Goal: Task Accomplishment & Management: Manage account settings

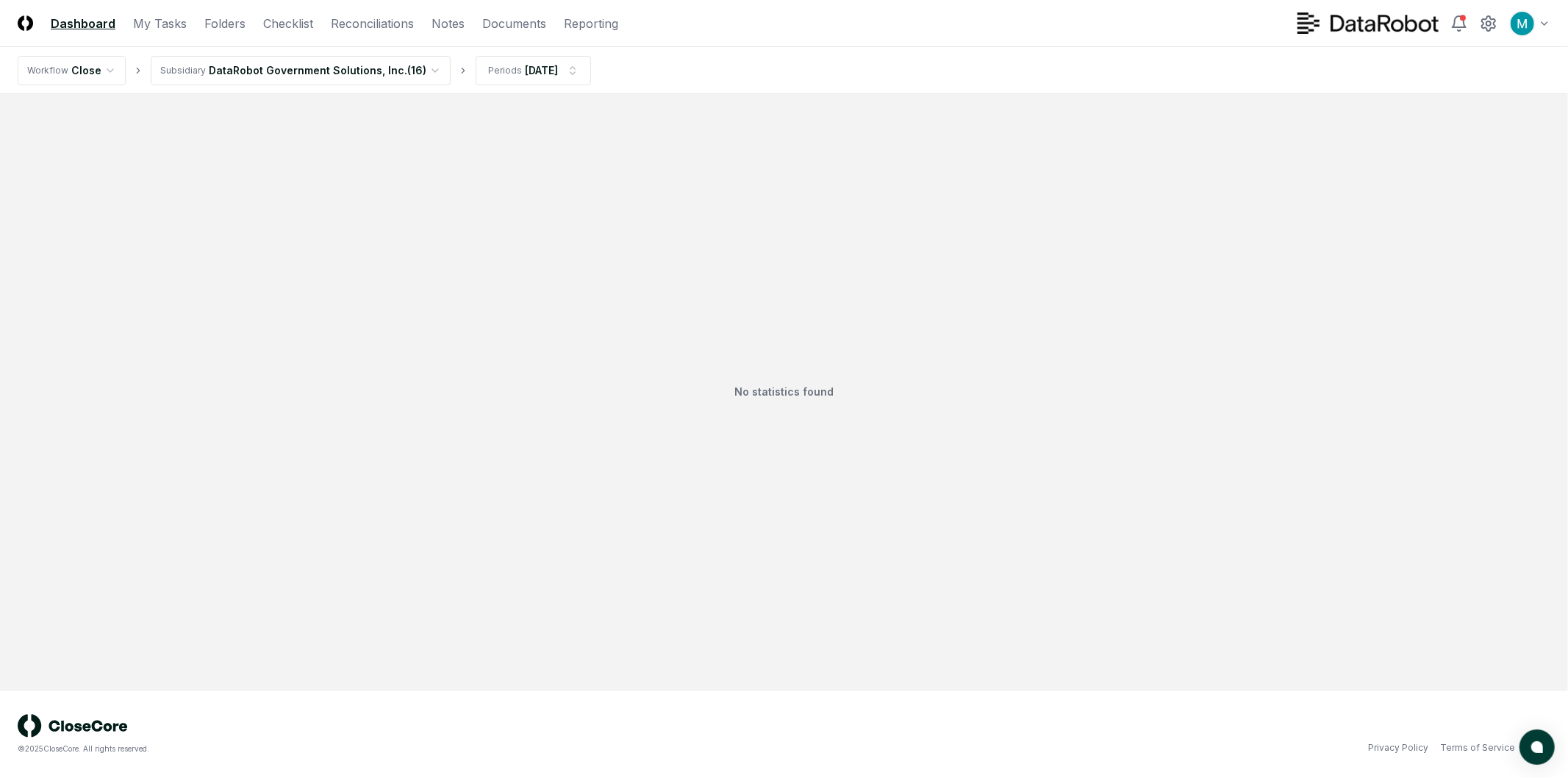
click at [320, 76] on html "CloseCore Dashboard My Tasks Folders Checklist Reconciliations Notes Documents …" at bounding box center [784, 389] width 1568 height 778
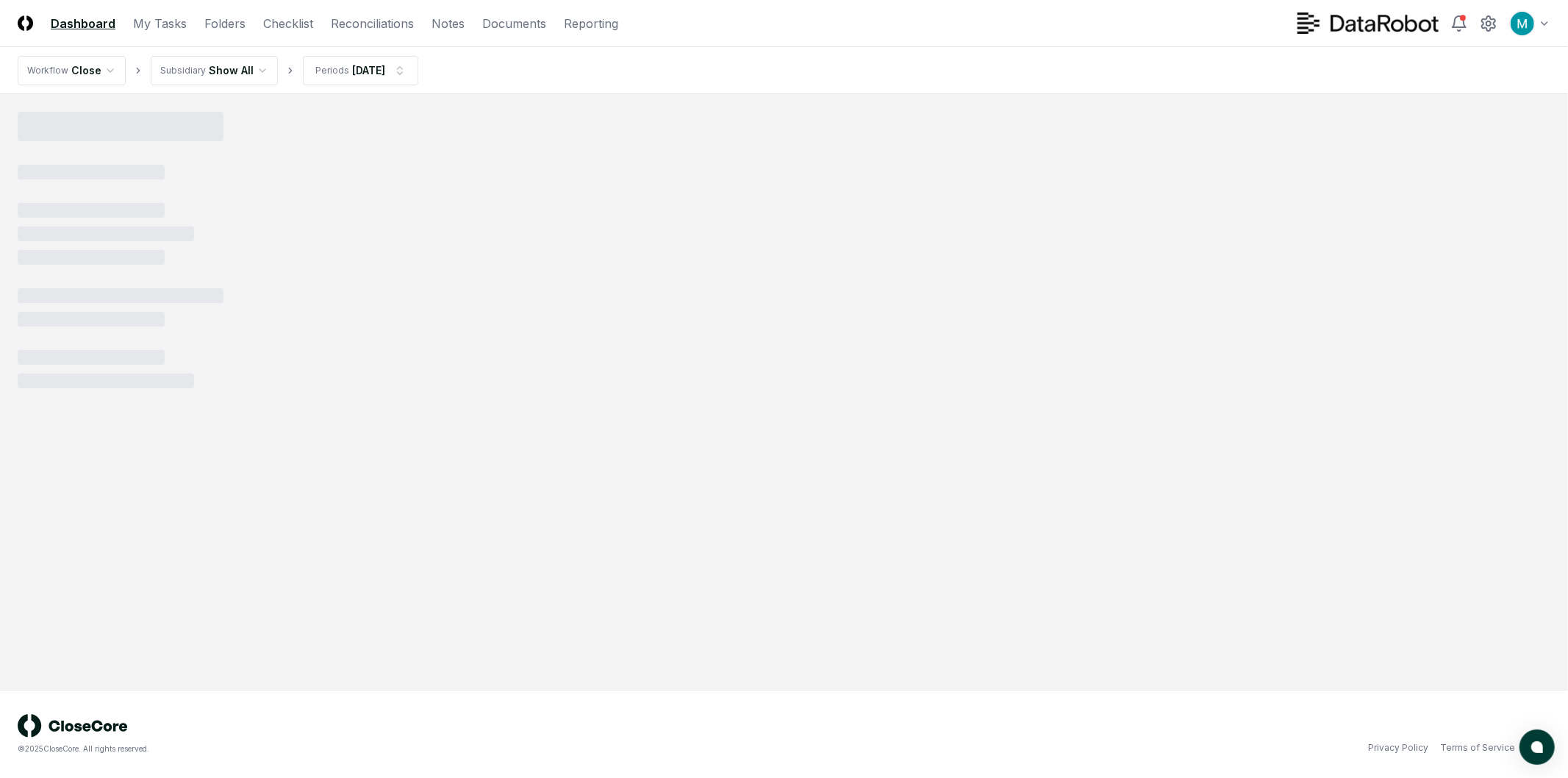
click at [704, 50] on nav "Workflow Close Subsidiary Show All Periods Sep 2025" at bounding box center [784, 70] width 1568 height 47
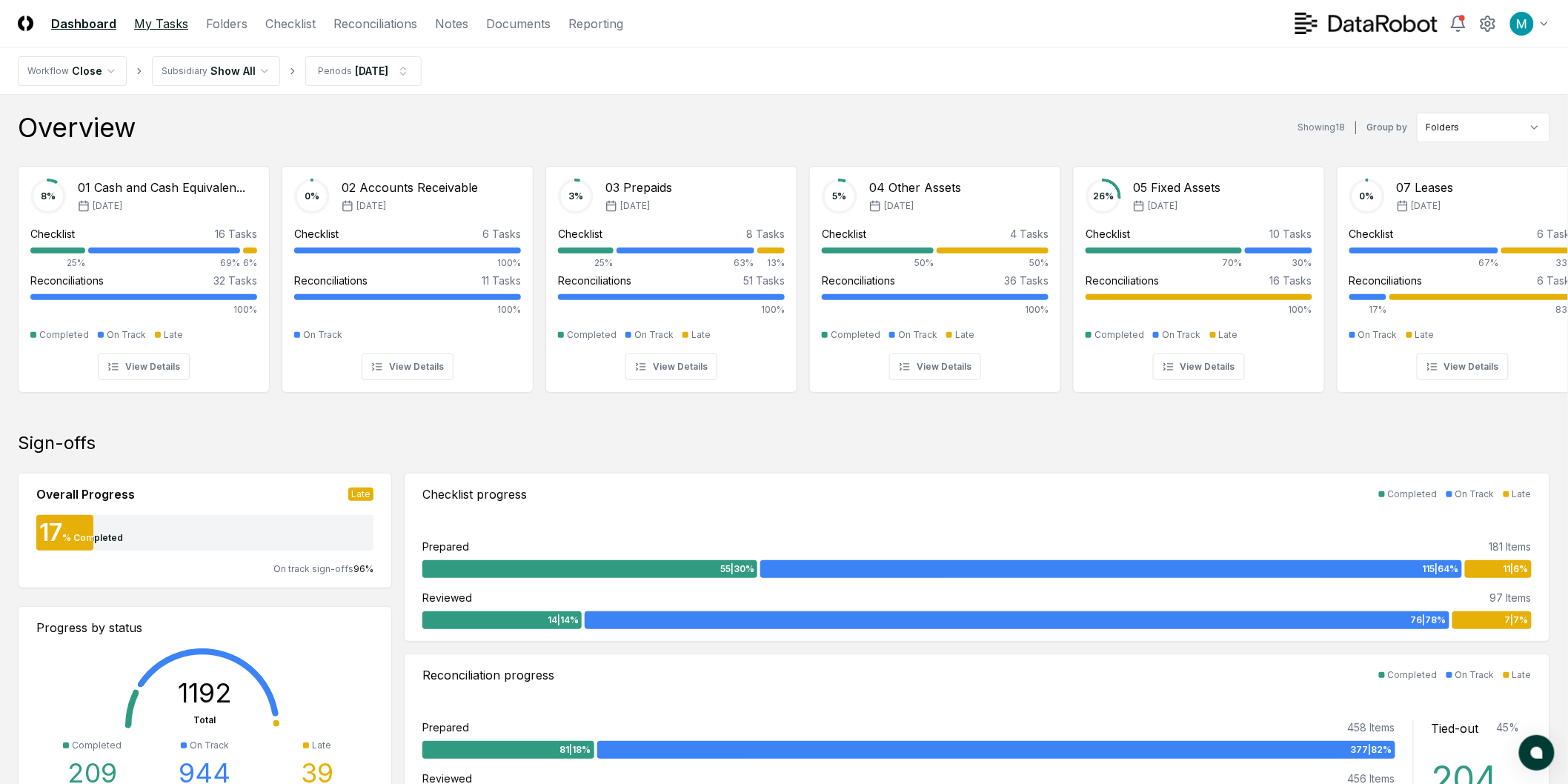
click at [163, 24] on link "My Tasks" at bounding box center [162, 24] width 54 height 18
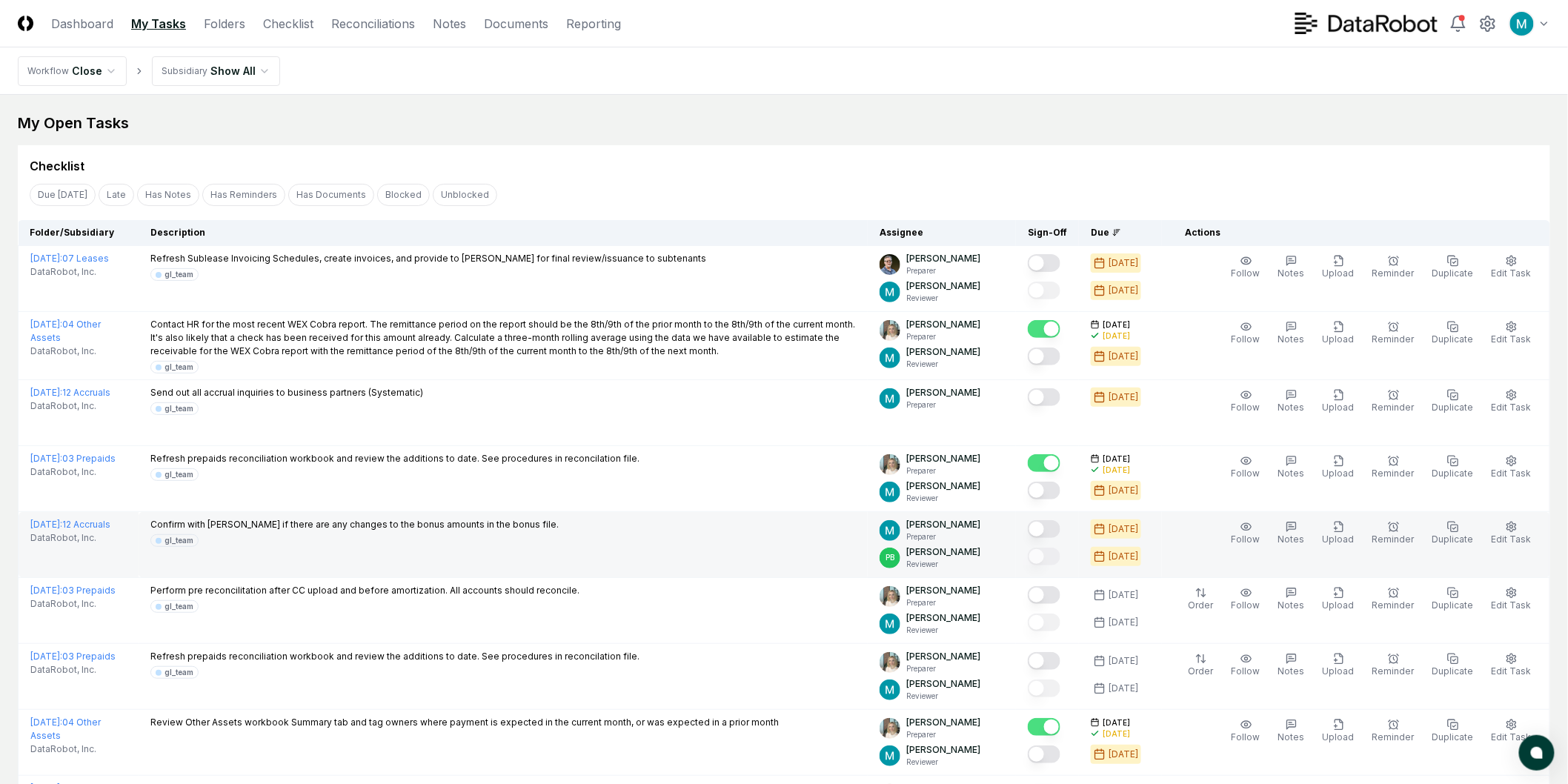
click at [1061, 532] on button "Mark complete" at bounding box center [1044, 529] width 33 height 18
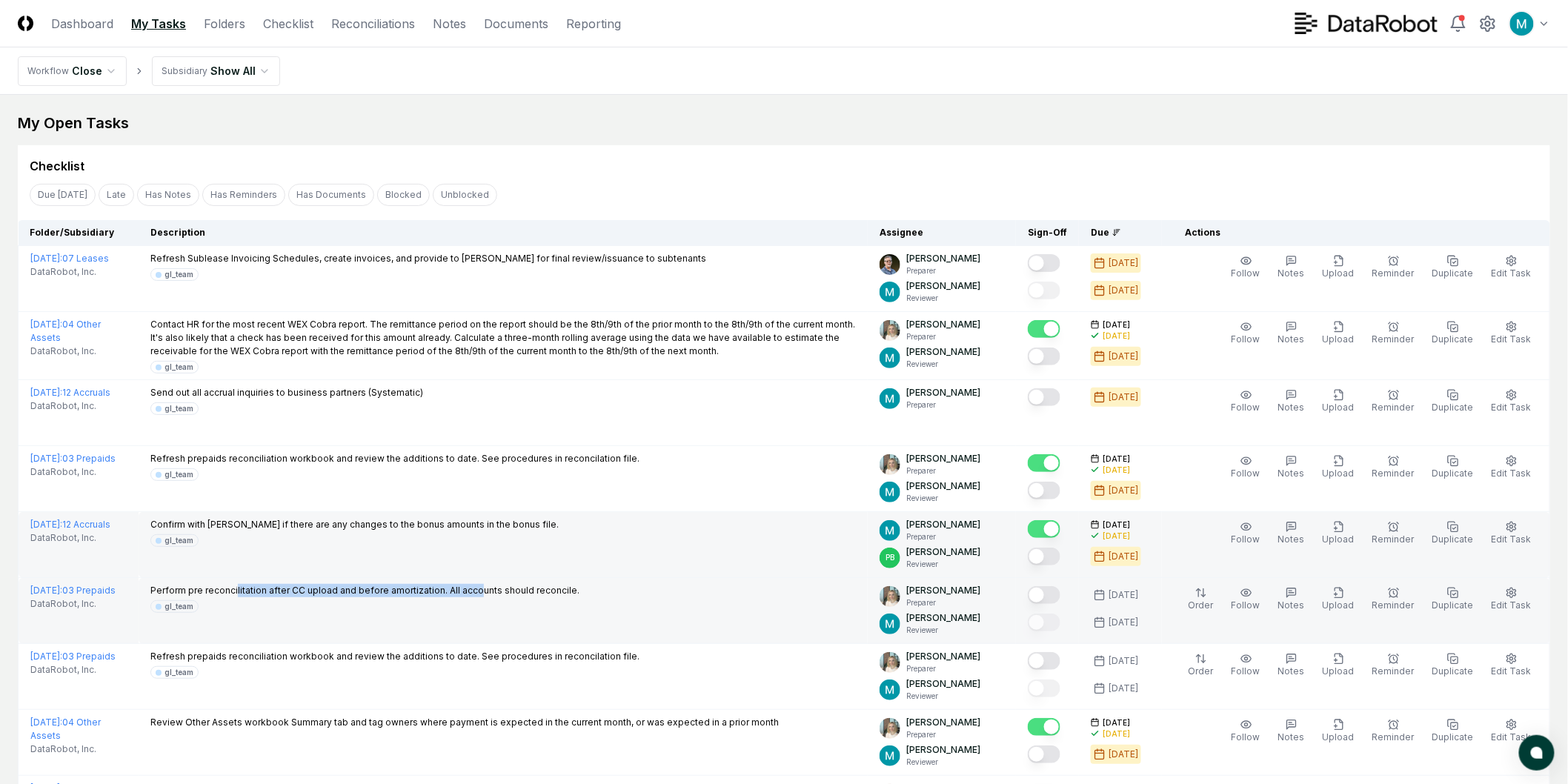
drag, startPoint x: 242, startPoint y: 594, endPoint x: 478, endPoint y: 592, distance: 236.0
click at [478, 592] on p "Perform pre reconcilitation after CC upload and before amortization. All accoun…" at bounding box center [365, 591] width 429 height 14
drag, startPoint x: 356, startPoint y: 593, endPoint x: 459, endPoint y: 591, distance: 103.0
click at [459, 591] on p "Perform pre reconcilitation after CC upload and before amortization. All accoun…" at bounding box center [365, 591] width 429 height 14
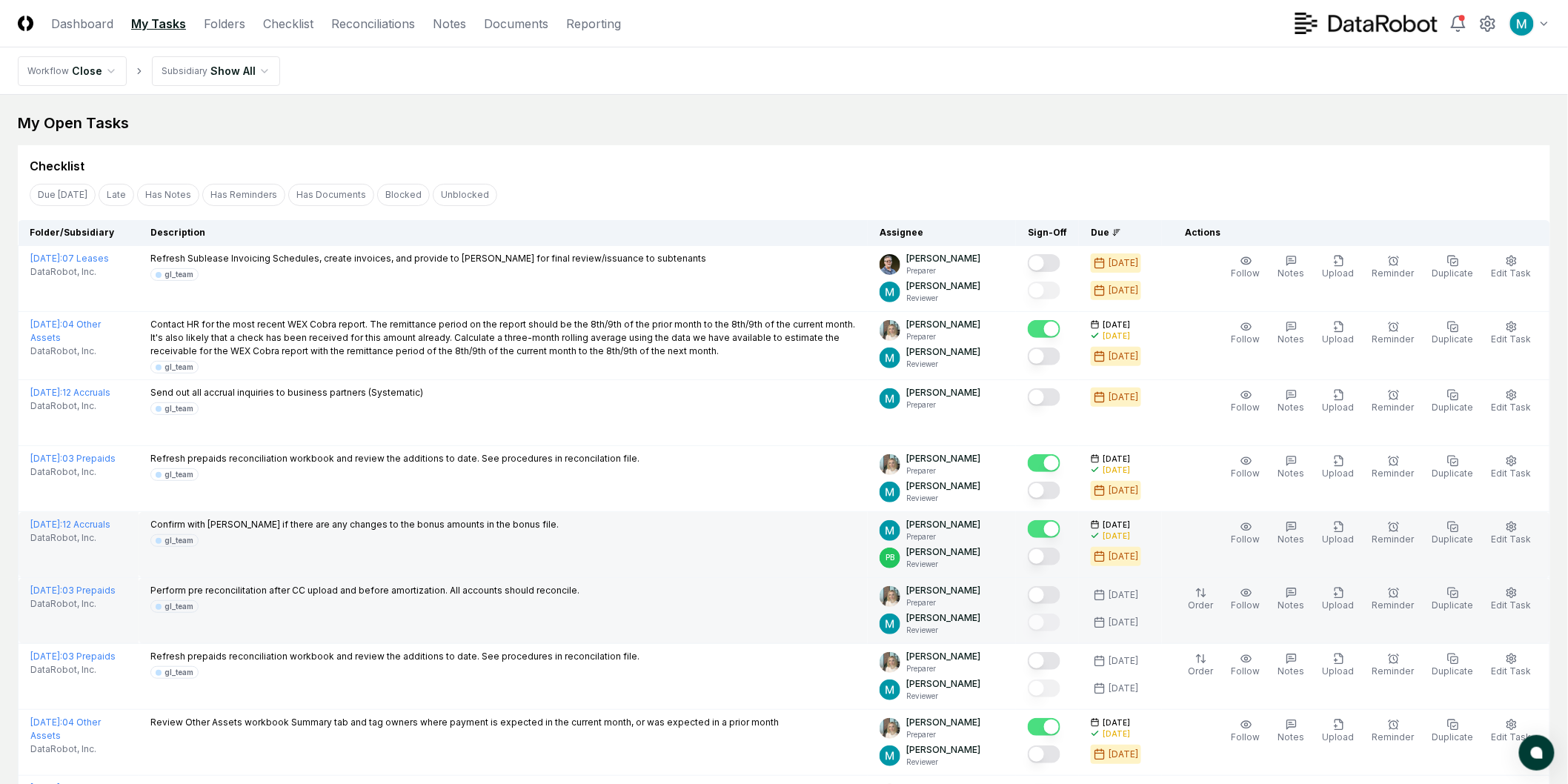
click at [469, 593] on p "Perform pre reconcilitation after CC upload and before amortization. All accoun…" at bounding box center [365, 591] width 429 height 14
drag, startPoint x: 265, startPoint y: 590, endPoint x: 436, endPoint y: 588, distance: 171.0
click at [436, 586] on p "Perform pre reconcilitation after CC upload and before amortization. All accoun…" at bounding box center [365, 591] width 429 height 14
click at [443, 593] on p "Perform pre reconcilitation after CC upload and before amortization. All accoun…" at bounding box center [365, 591] width 429 height 14
drag, startPoint x: 476, startPoint y: 588, endPoint x: 553, endPoint y: 588, distance: 77.0
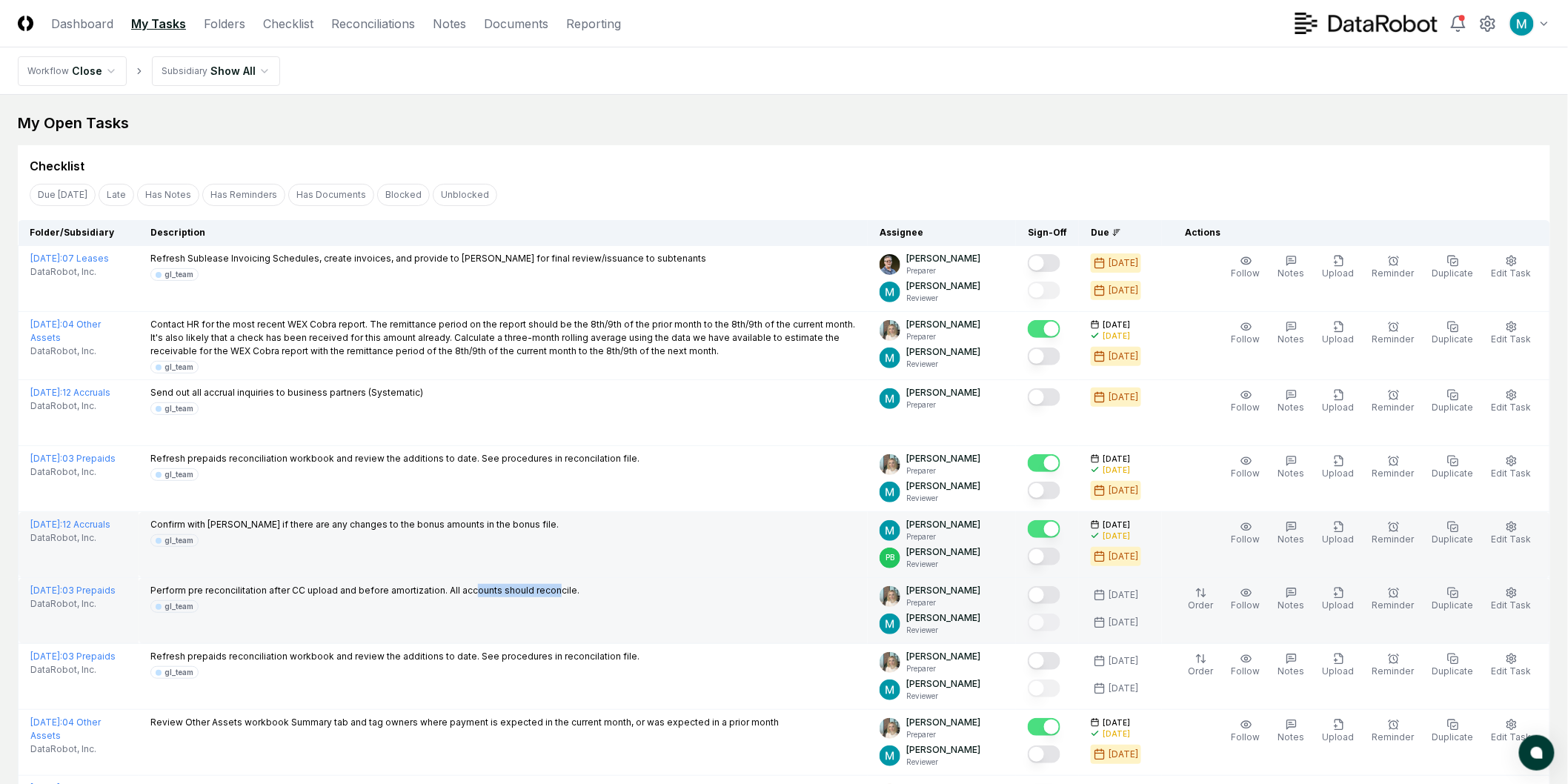
click at [553, 588] on p "Perform pre reconcilitation after CC upload and before amortization. All accoun…" at bounding box center [365, 591] width 429 height 14
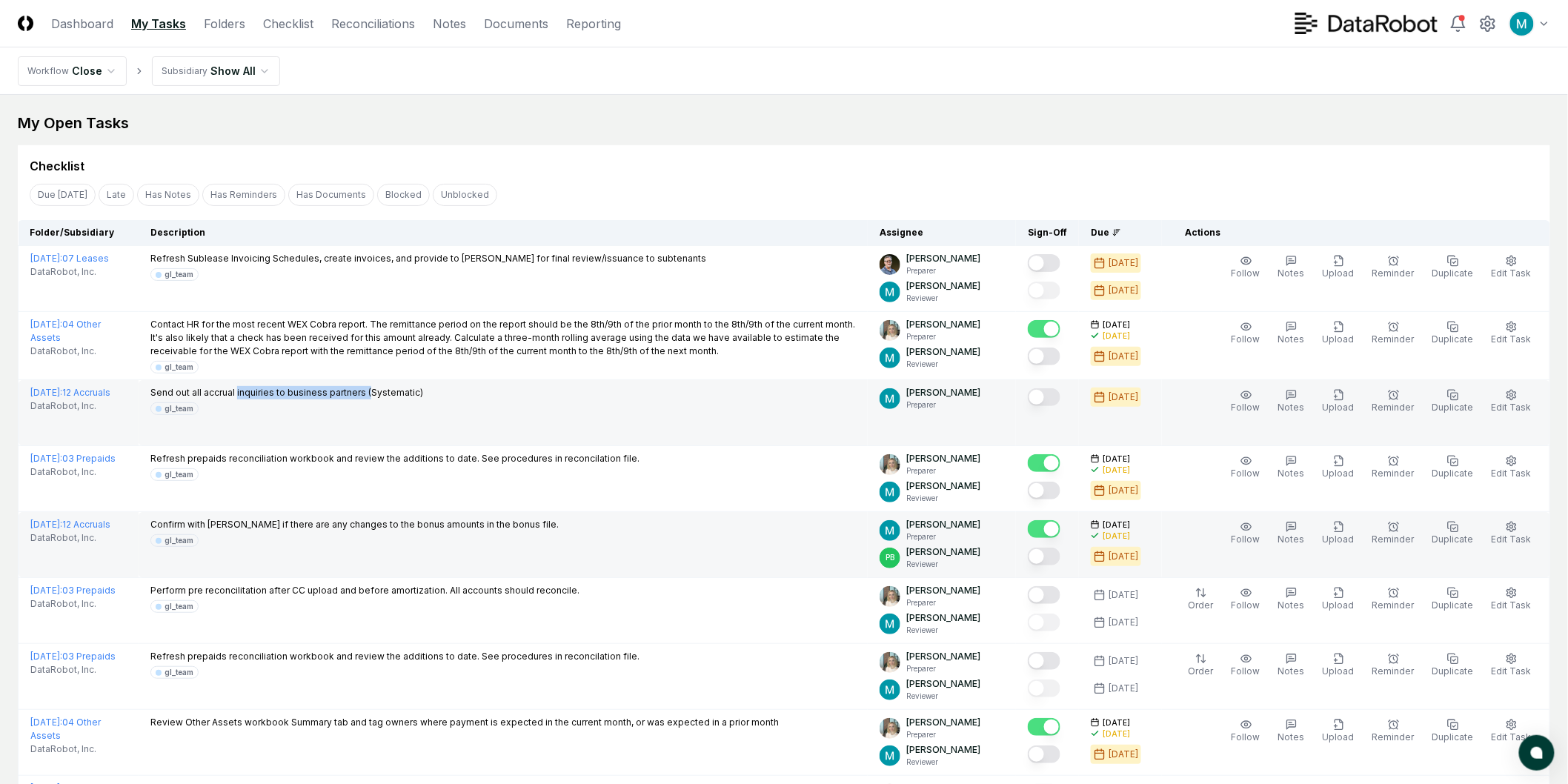
drag, startPoint x: 243, startPoint y: 388, endPoint x: 379, endPoint y: 397, distance: 136.3
click at [378, 397] on p "Send out all accrual inquiries to business partners (Systematic)" at bounding box center [287, 392] width 273 height 14
click at [380, 397] on p "Send out all accrual inquiries to business partners (Systematic)" at bounding box center [287, 392] width 273 height 14
click at [1053, 395] on button "Mark complete" at bounding box center [1044, 397] width 33 height 18
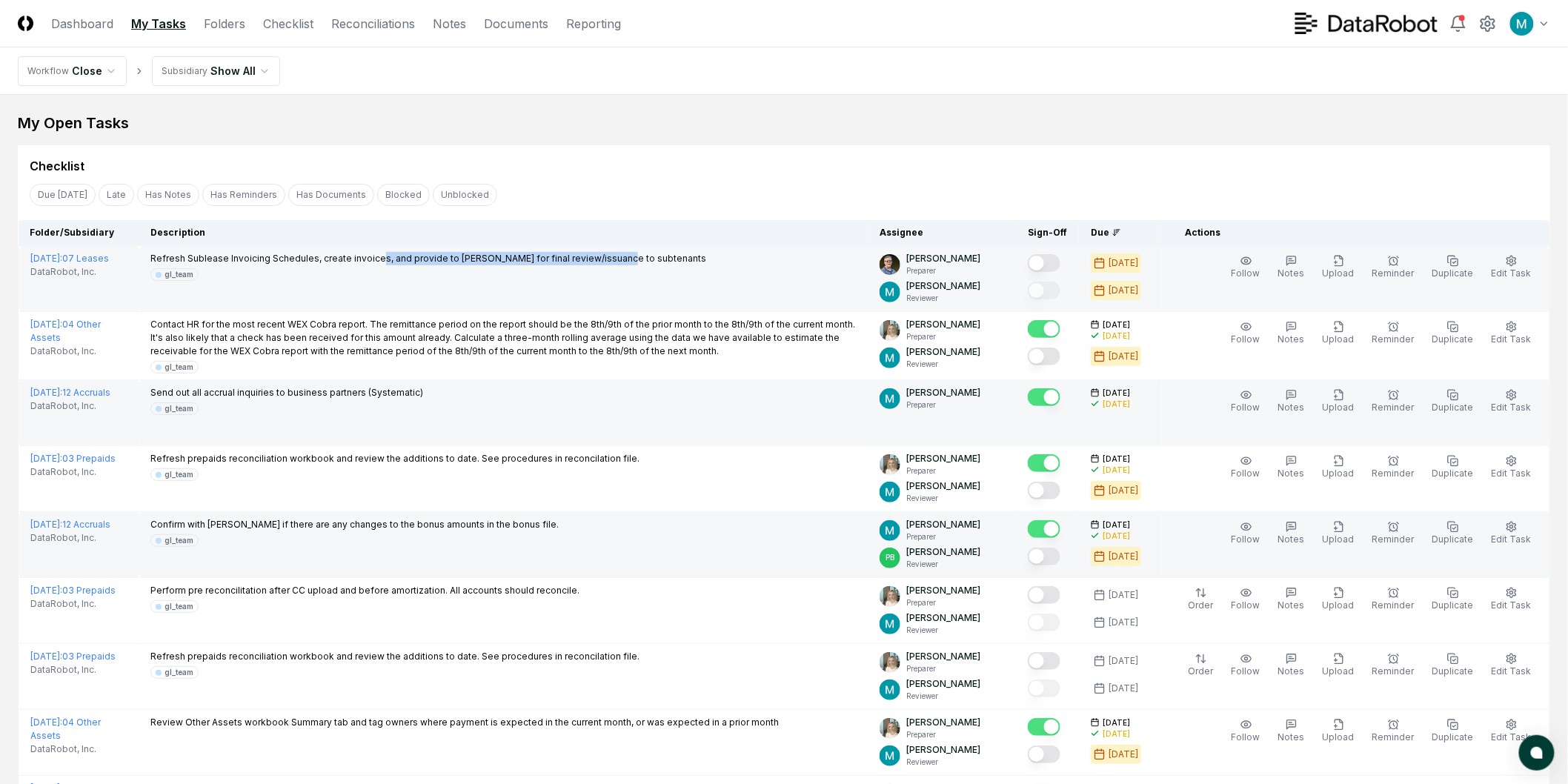
drag, startPoint x: 389, startPoint y: 260, endPoint x: 611, endPoint y: 261, distance: 222.0
click at [610, 261] on p "Refresh Sublease Invoicing Schedules, create invoices, and provide to [PERSON_N…" at bounding box center [428, 259] width 555 height 14
click at [641, 260] on p "Refresh Sublease Invoicing Schedules, create invoices, and provide to [PERSON_N…" at bounding box center [428, 259] width 555 height 14
drag, startPoint x: 363, startPoint y: 258, endPoint x: 645, endPoint y: 260, distance: 282.0
click at [645, 260] on p "Refresh Sublease Invoicing Schedules, create invoices, and provide to [PERSON_N…" at bounding box center [428, 259] width 555 height 14
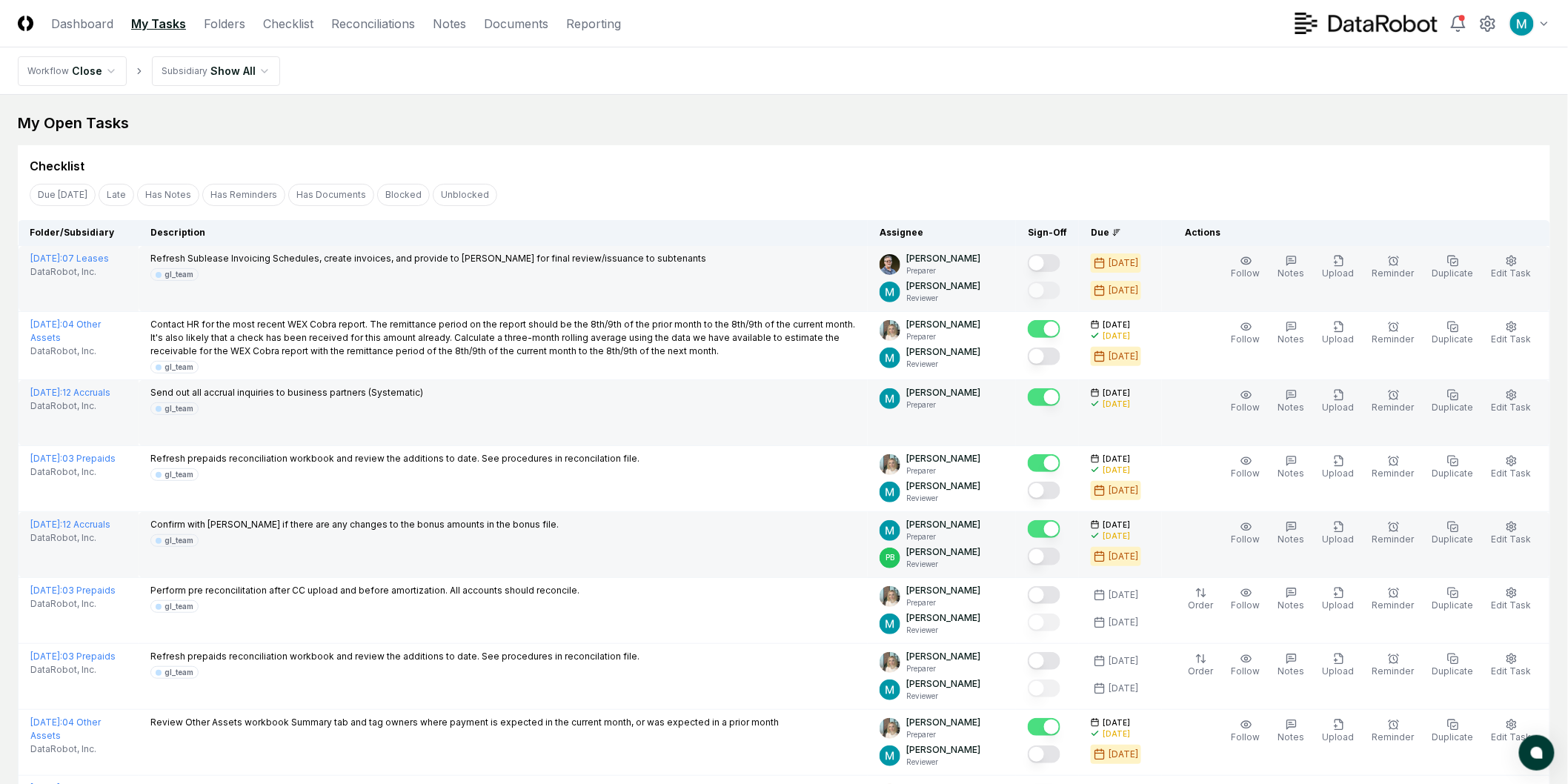
click at [690, 260] on div "Refresh Sublease Invoicing Schedules, create invoices, and provide to Phil Bian…" at bounding box center [503, 267] width 705 height 29
drag, startPoint x: 698, startPoint y: 260, endPoint x: 487, endPoint y: 263, distance: 211.0
click at [487, 263] on div "Refresh Sublease Invoicing Schedules, create invoices, and provide to Phil Bian…" at bounding box center [503, 267] width 705 height 29
click at [487, 263] on p "Refresh Sublease Invoicing Schedules, create invoices, and provide to [PERSON_N…" at bounding box center [428, 259] width 555 height 14
drag, startPoint x: 672, startPoint y: 258, endPoint x: 491, endPoint y: 255, distance: 181.0
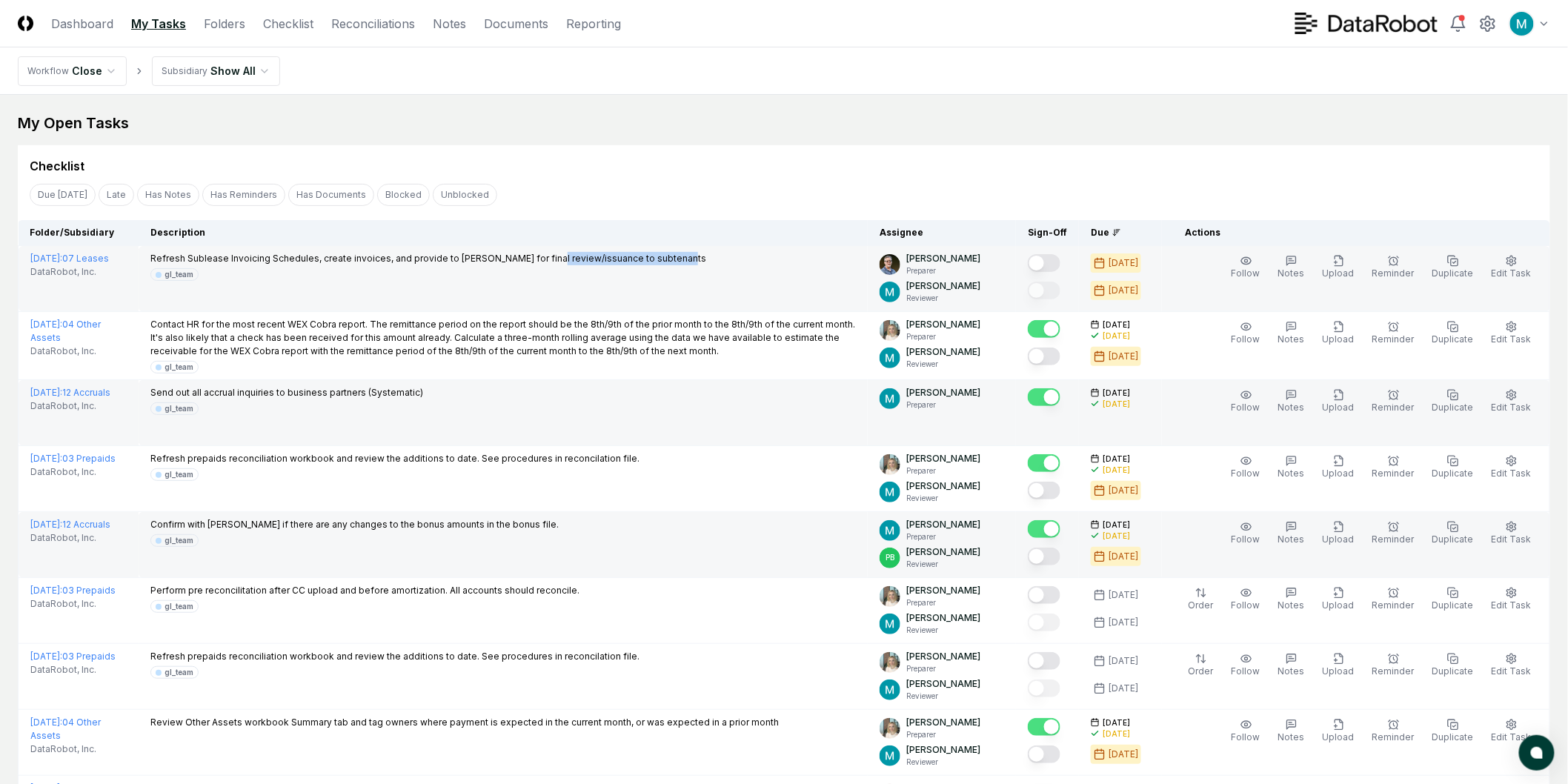
click at [498, 255] on div "Refresh Sublease Invoicing Schedules, create invoices, and provide to Phil Bian…" at bounding box center [503, 267] width 705 height 29
click at [477, 255] on p "Refresh Sublease Invoicing Schedules, create invoices, and provide to [PERSON_N…" at bounding box center [428, 259] width 555 height 14
drag, startPoint x: 437, startPoint y: 260, endPoint x: 616, endPoint y: 261, distance: 179.0
click at [616, 261] on p "Refresh Sublease Invoicing Schedules, create invoices, and provide to [PERSON_N…" at bounding box center [428, 259] width 555 height 14
click at [640, 269] on div "gl_team" at bounding box center [428, 275] width 555 height 13
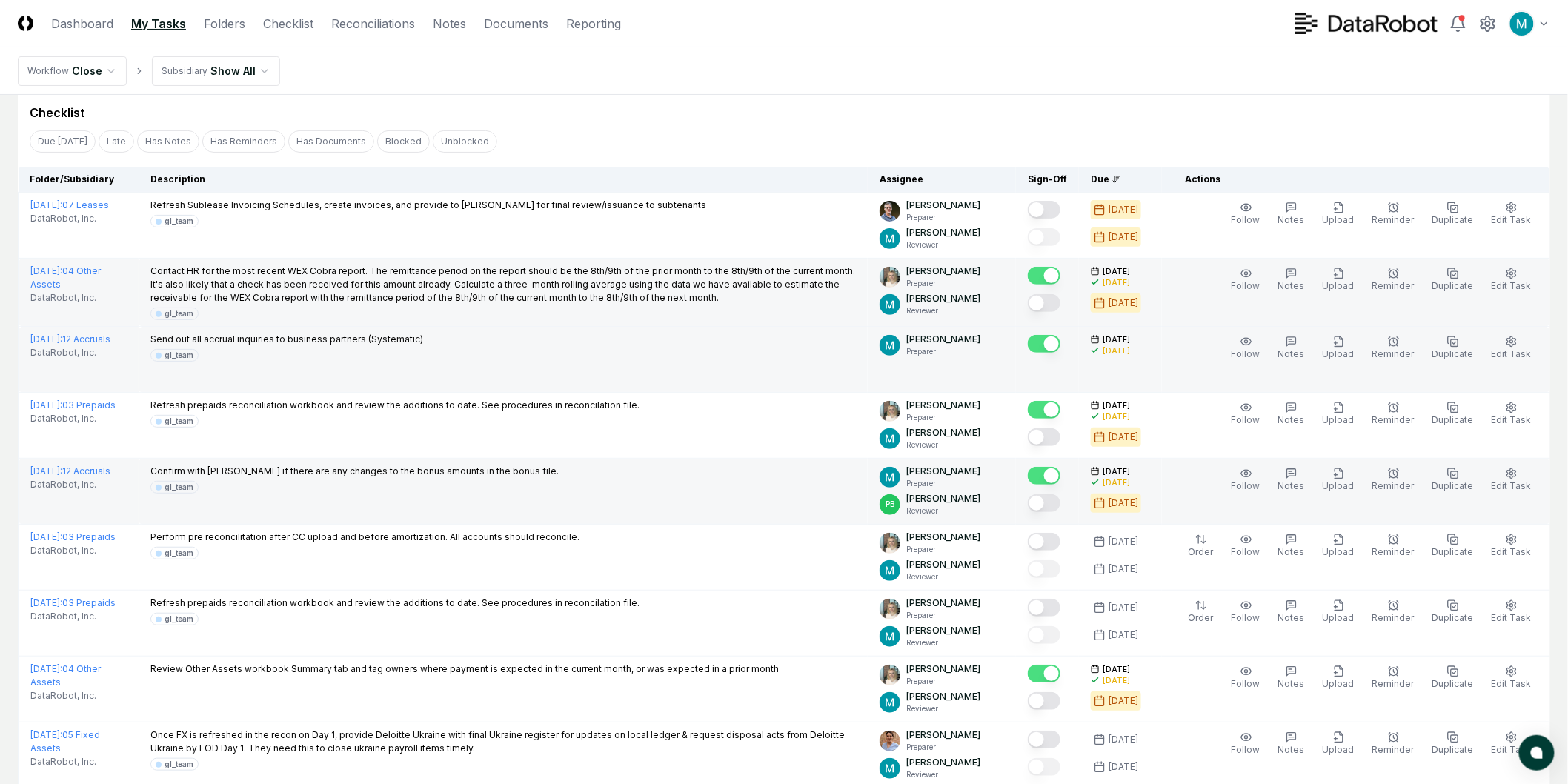
scroll to position [83, 0]
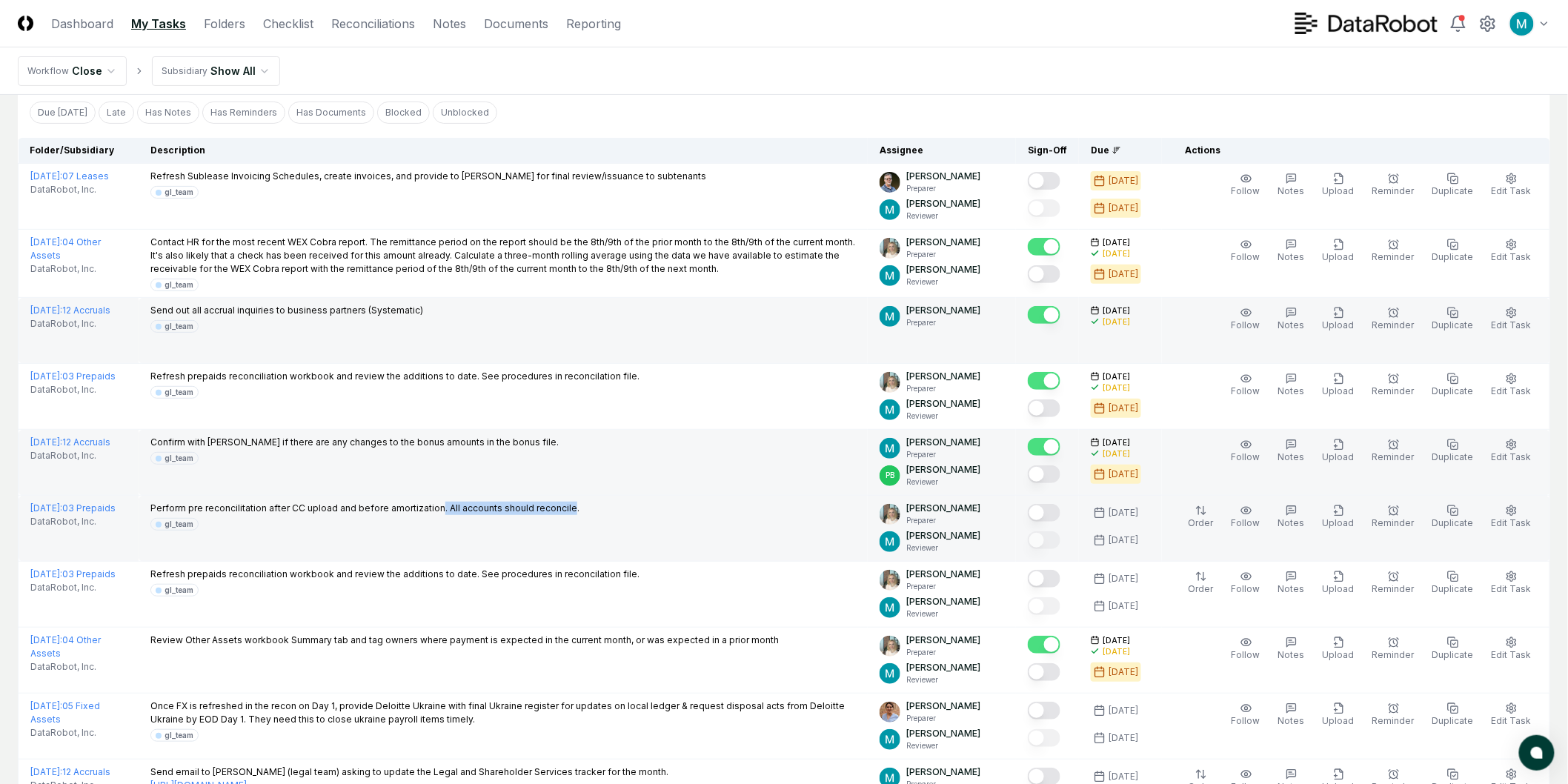
drag, startPoint x: 438, startPoint y: 511, endPoint x: 567, endPoint y: 509, distance: 129.0
click at [567, 509] on p "Perform pre reconcilitation after CC upload and before amortization. All accoun…" at bounding box center [365, 508] width 429 height 14
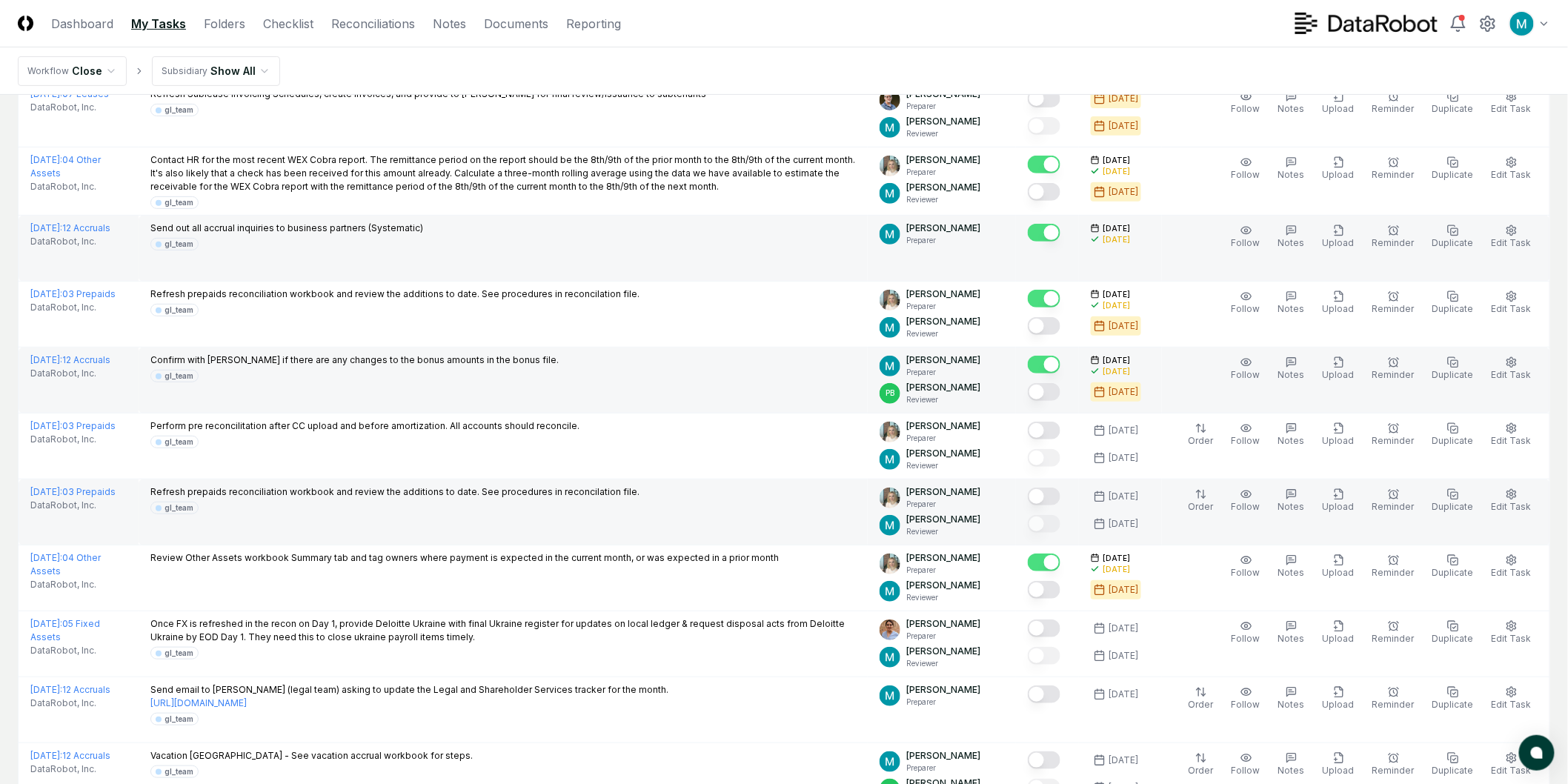
scroll to position [247, 0]
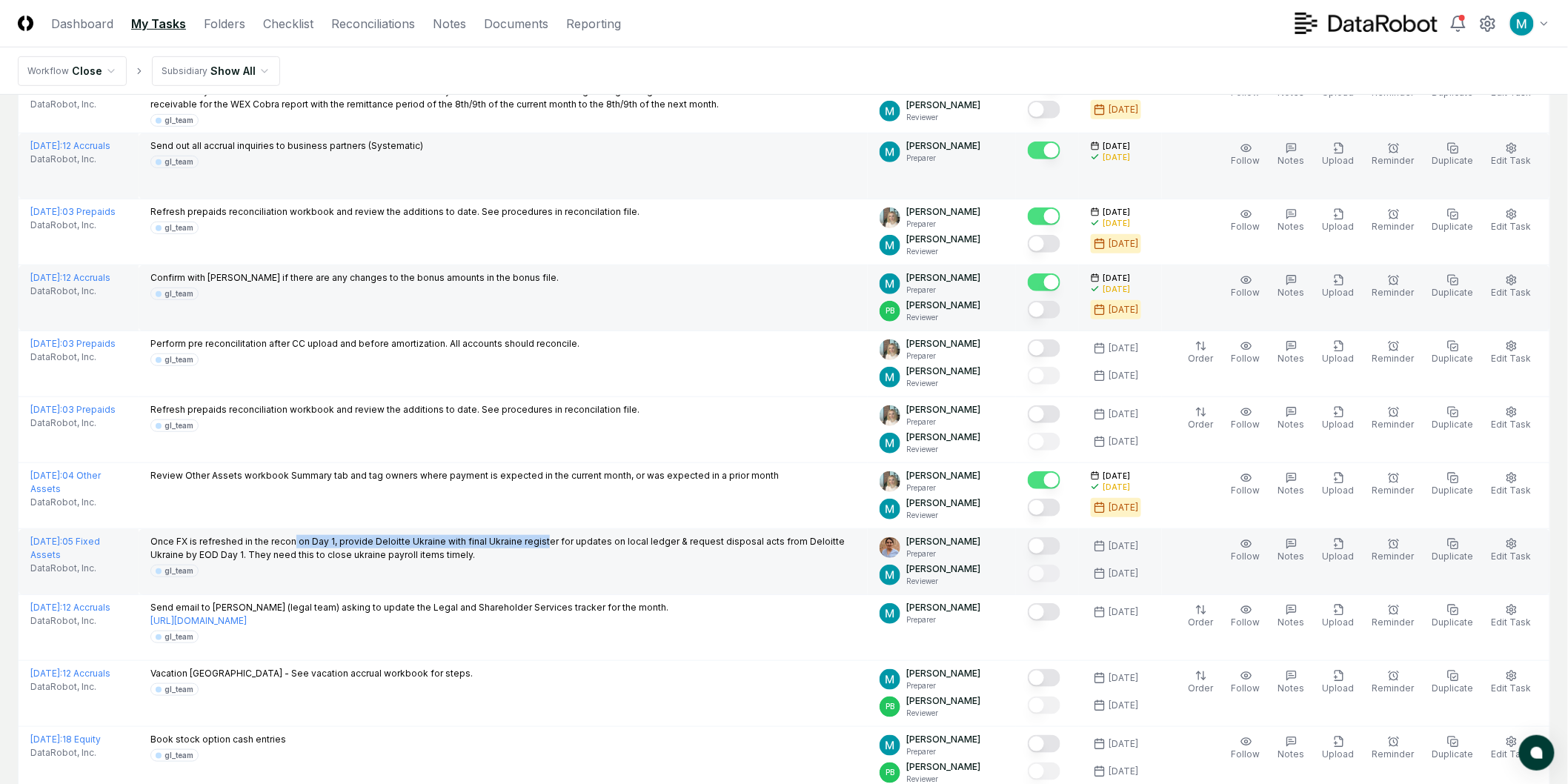
drag, startPoint x: 299, startPoint y: 543, endPoint x: 565, endPoint y: 535, distance: 266.1
click at [549, 535] on p "Once FX is refreshed in the recon on Day 1, provide Deloitte Ukraine with final…" at bounding box center [503, 548] width 705 height 26
click at [565, 535] on p "Once FX is refreshed in the recon on Day 1, provide Deloitte Ukraine with final…" at bounding box center [503, 548] width 705 height 26
drag, startPoint x: 397, startPoint y: 542, endPoint x: 621, endPoint y: 541, distance: 224.0
click at [617, 542] on p "Once FX is refreshed in the recon on Day 1, provide Deloitte Ukraine with final…" at bounding box center [503, 548] width 705 height 26
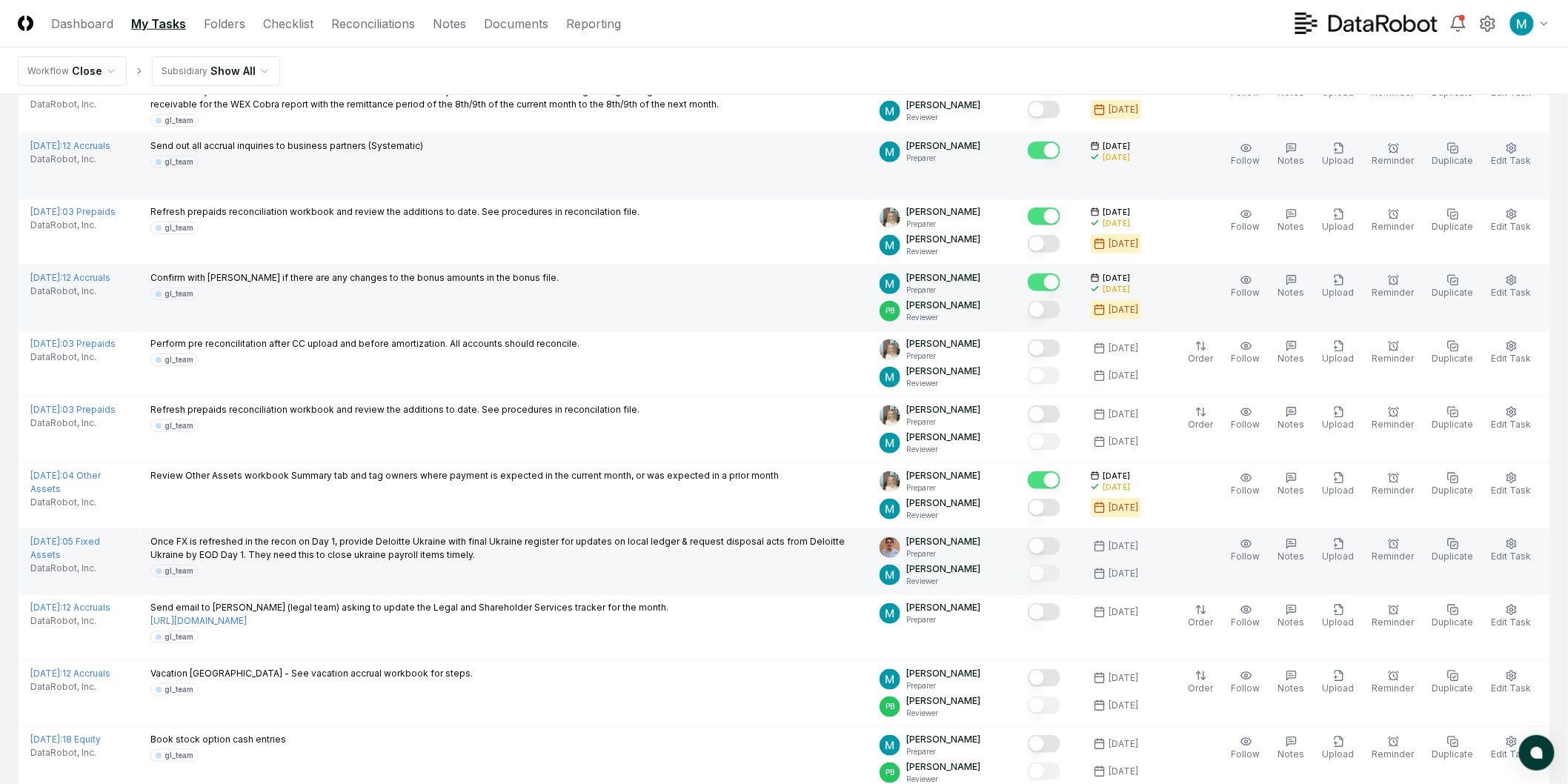
click at [621, 541] on p "Once FX is refreshed in the recon on Day 1, provide Deloitte Ukraine with final…" at bounding box center [503, 548] width 705 height 26
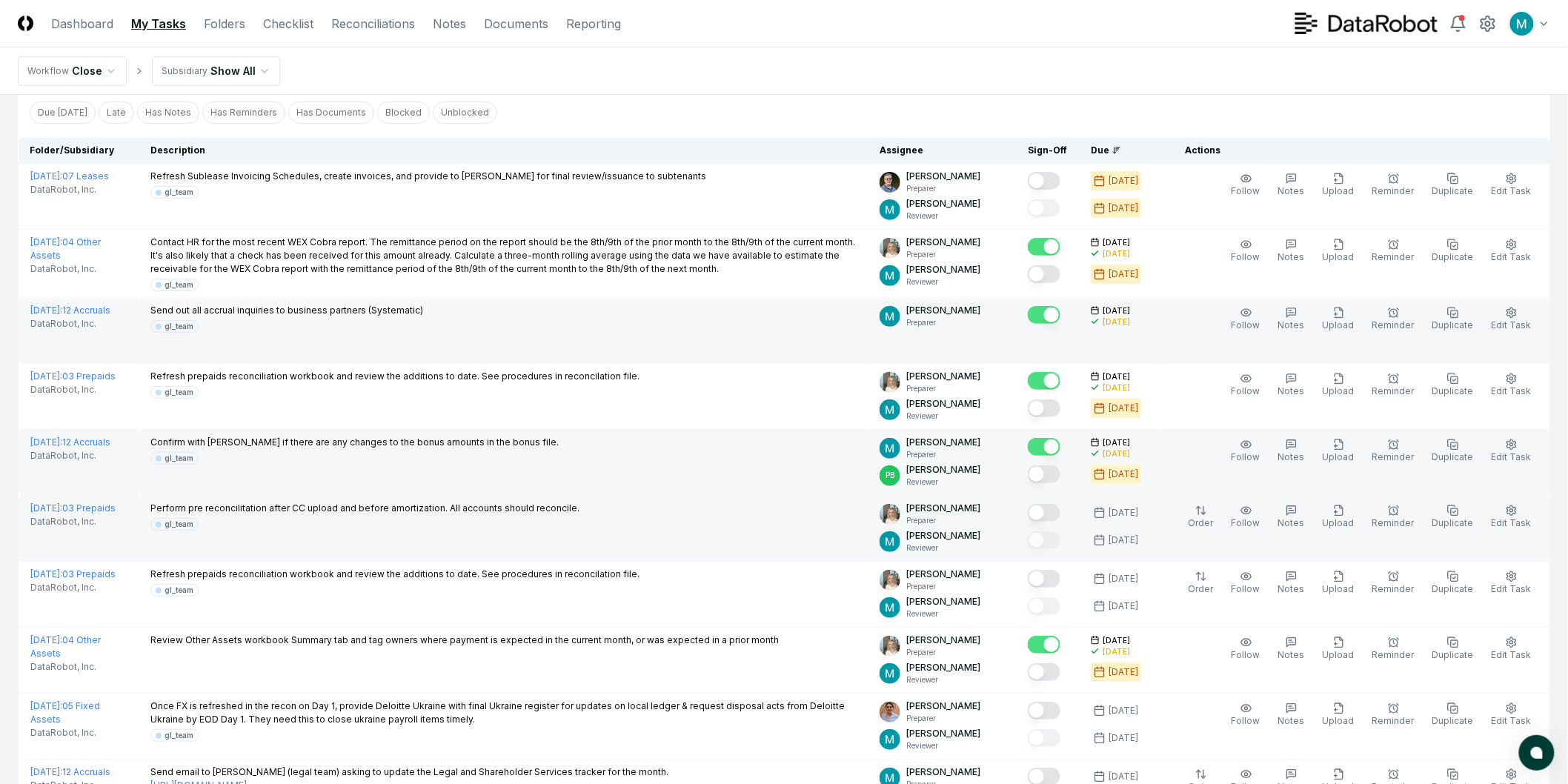
scroll to position [661, 0]
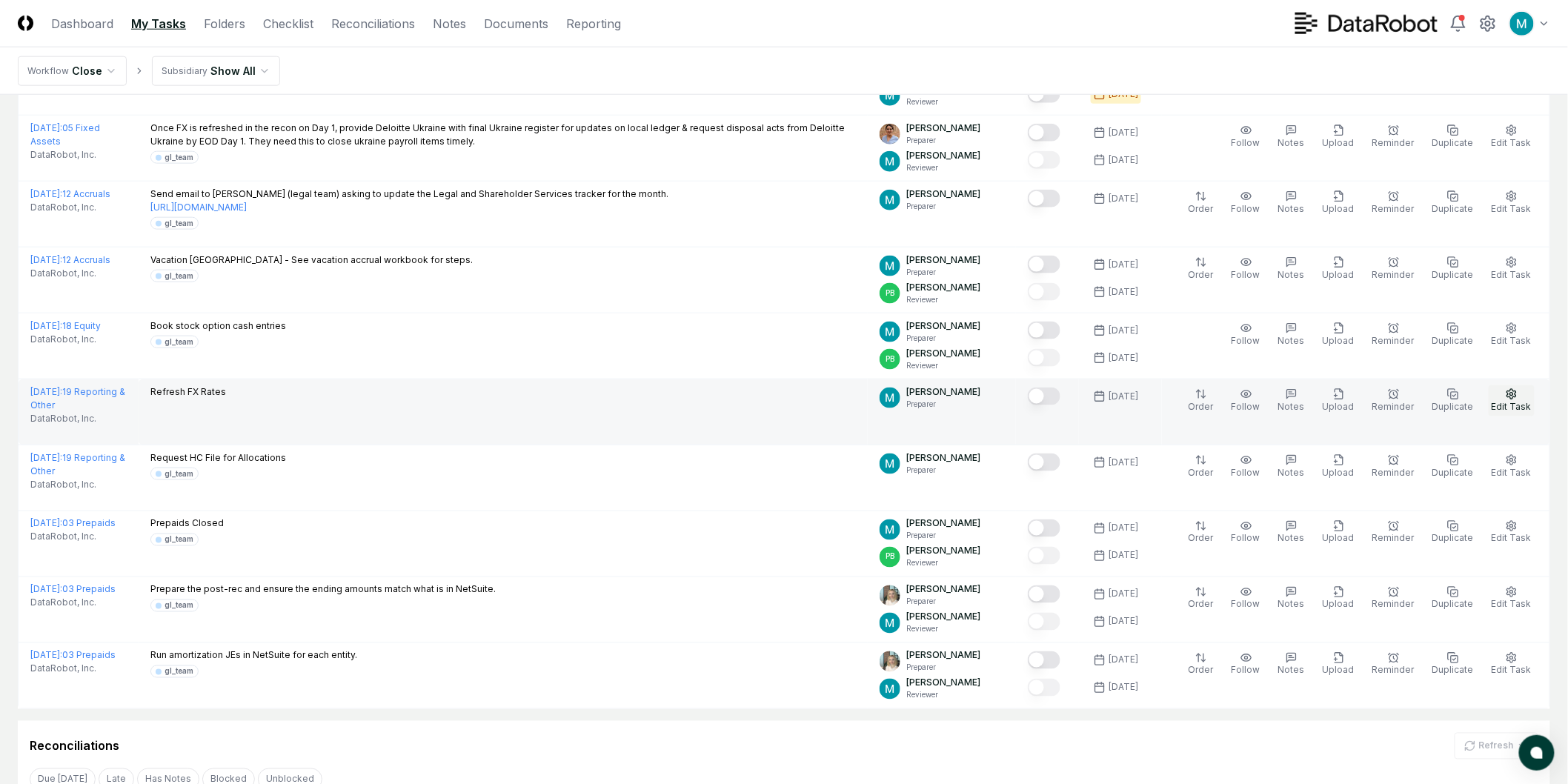
click at [1512, 403] on span "Edit Task" at bounding box center [1512, 407] width 40 height 11
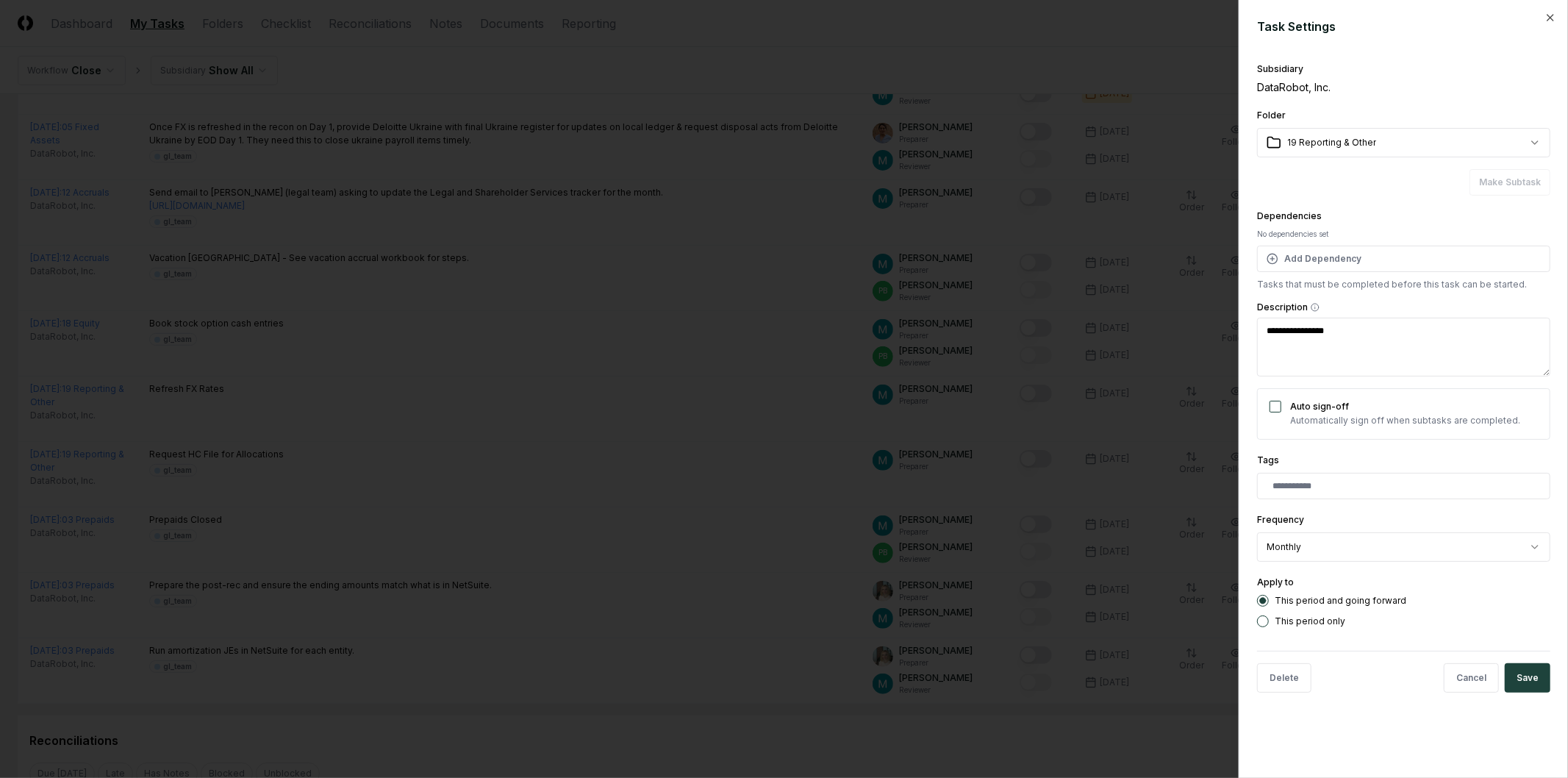
click at [1033, 284] on div at bounding box center [784, 389] width 1568 height 778
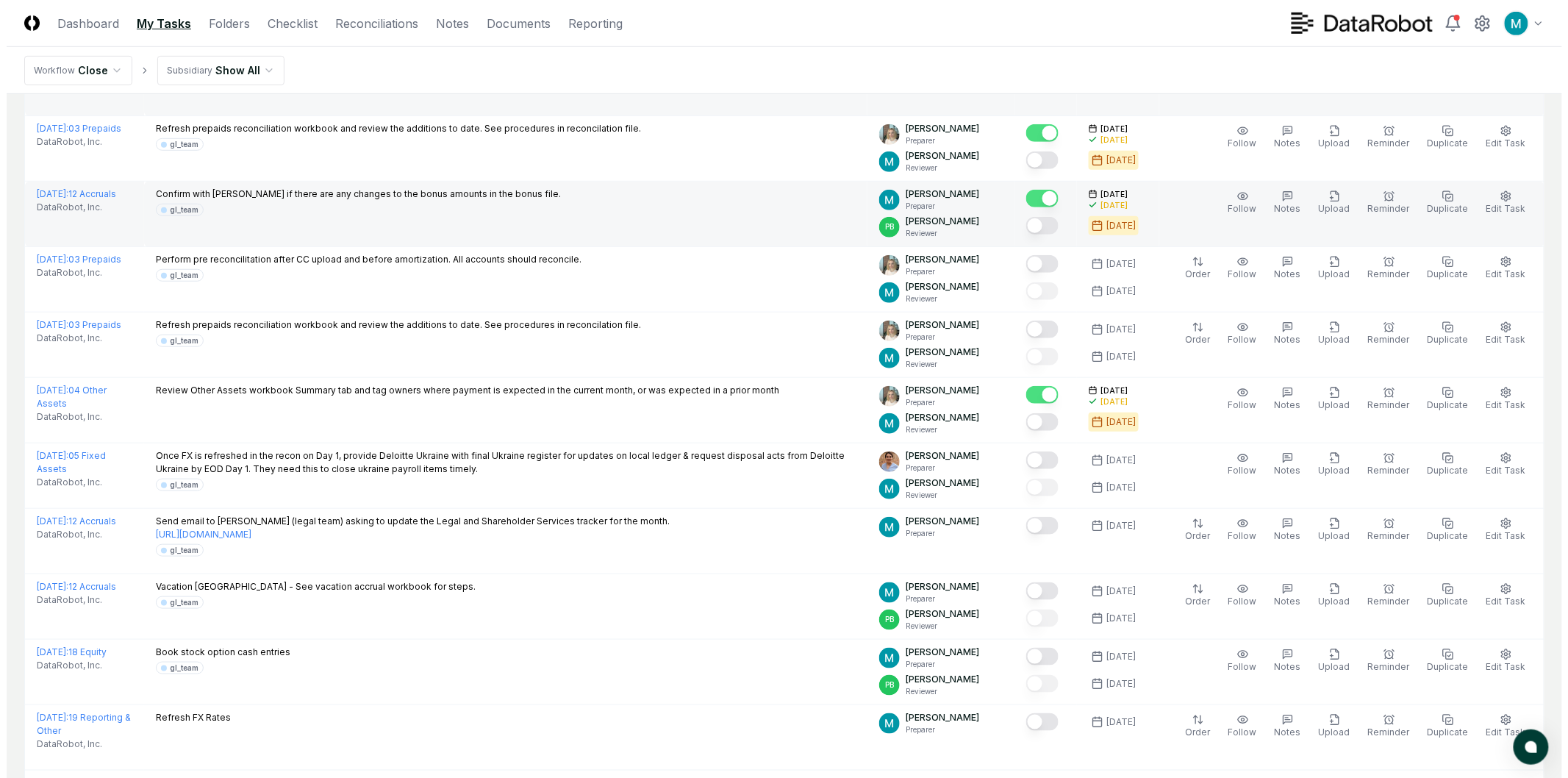
scroll to position [0, 0]
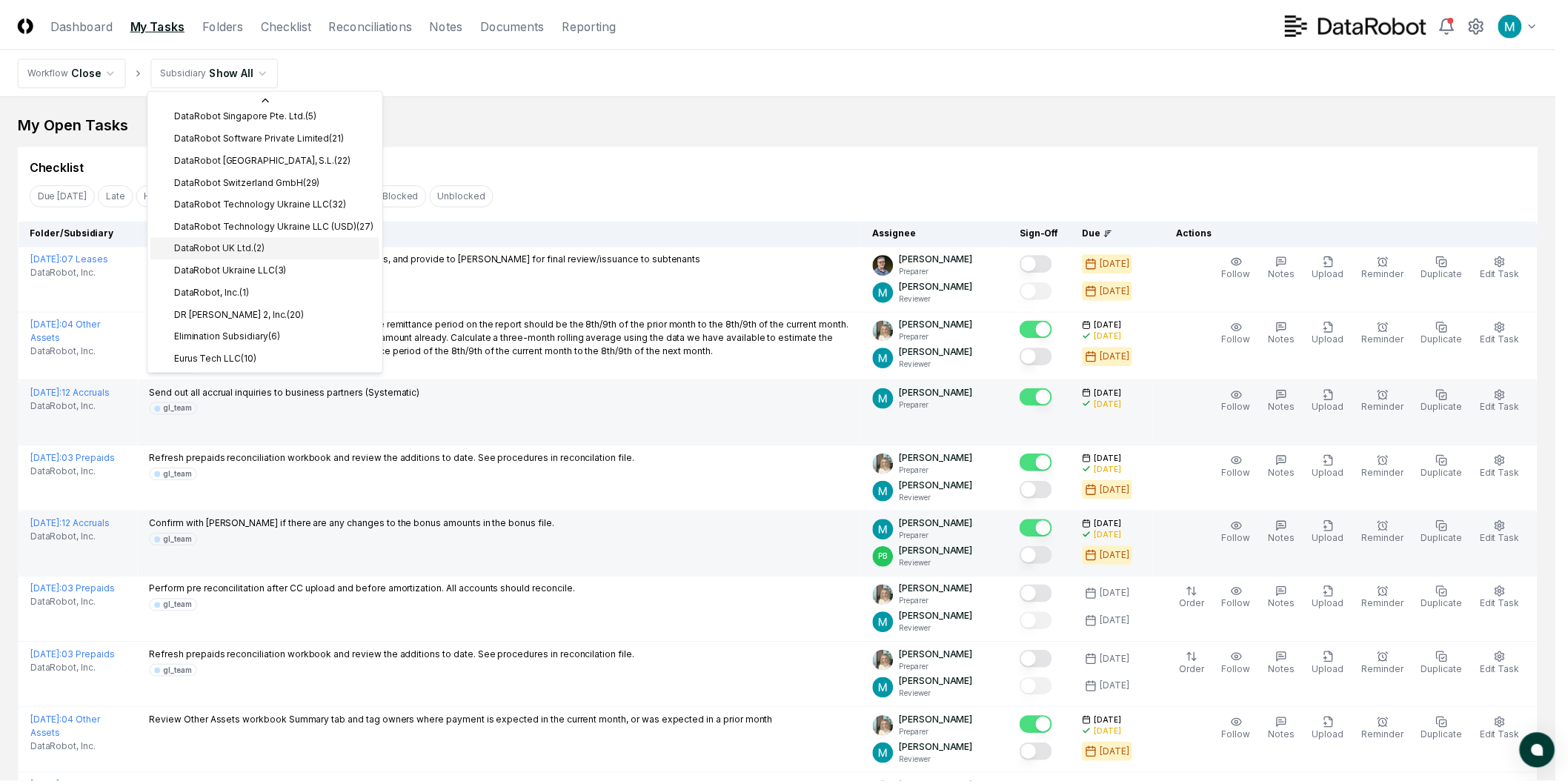
scroll to position [457, 0]
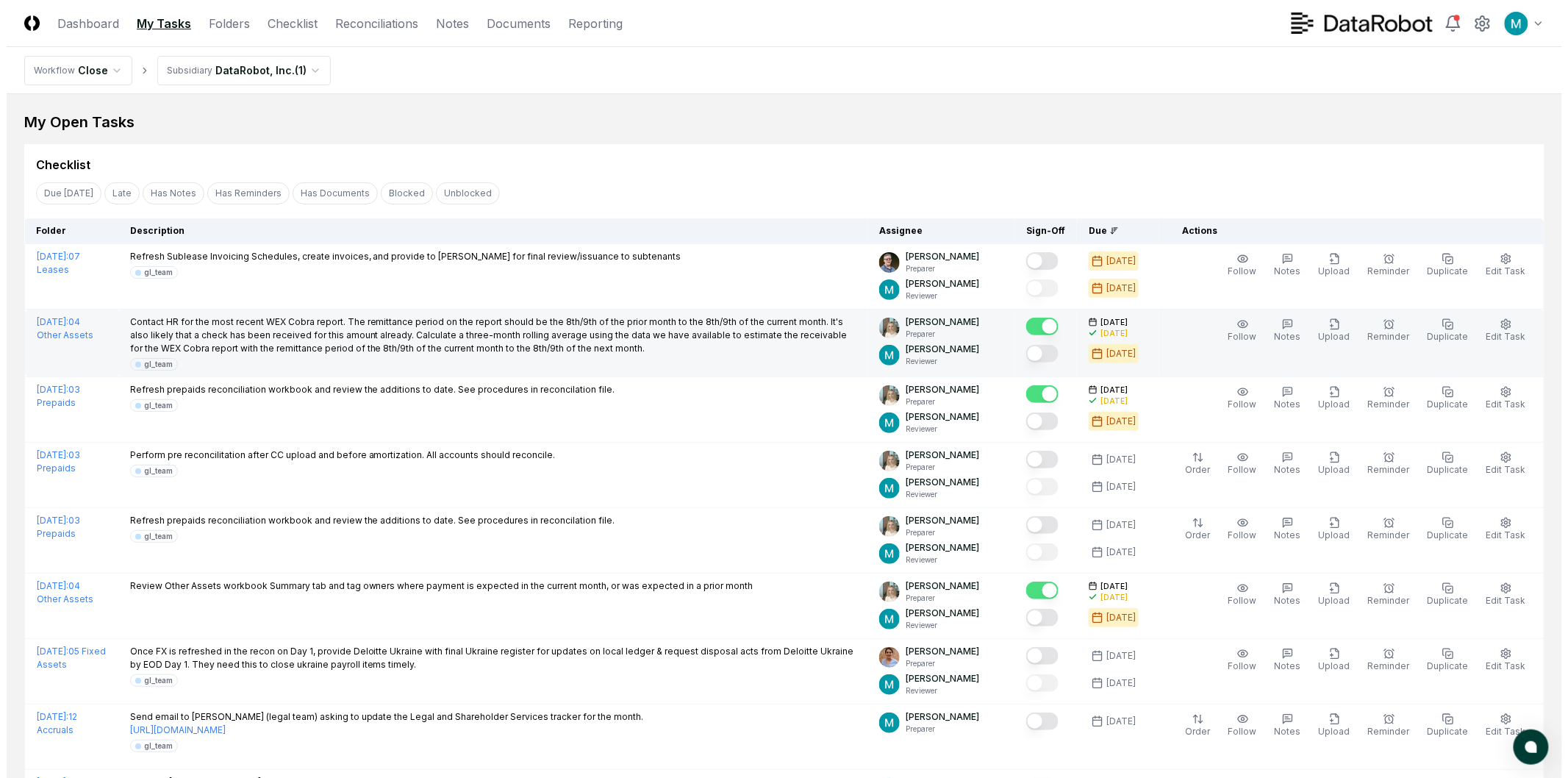
scroll to position [524, 0]
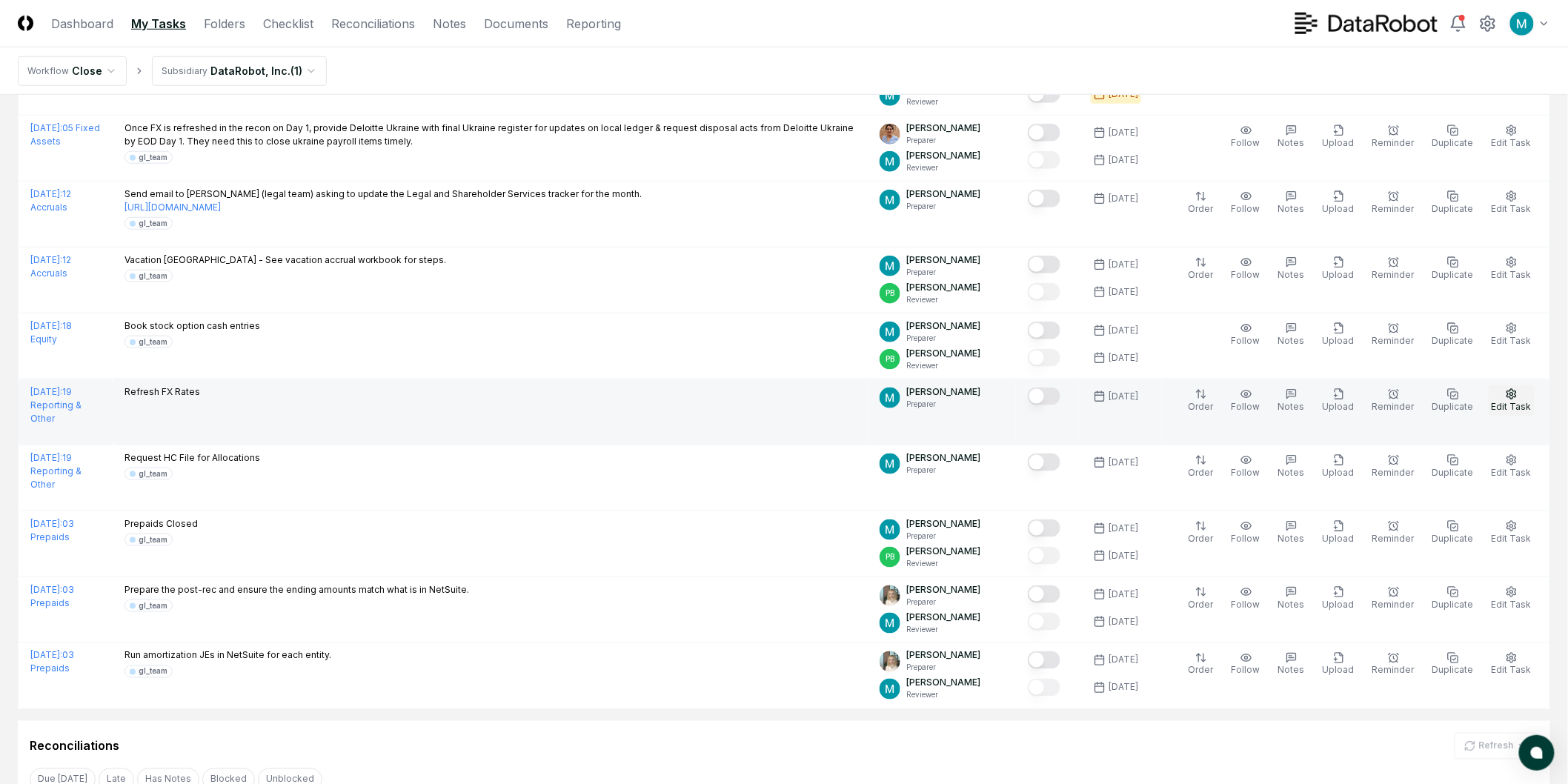
click at [1522, 397] on button "Edit Task" at bounding box center [1512, 401] width 46 height 31
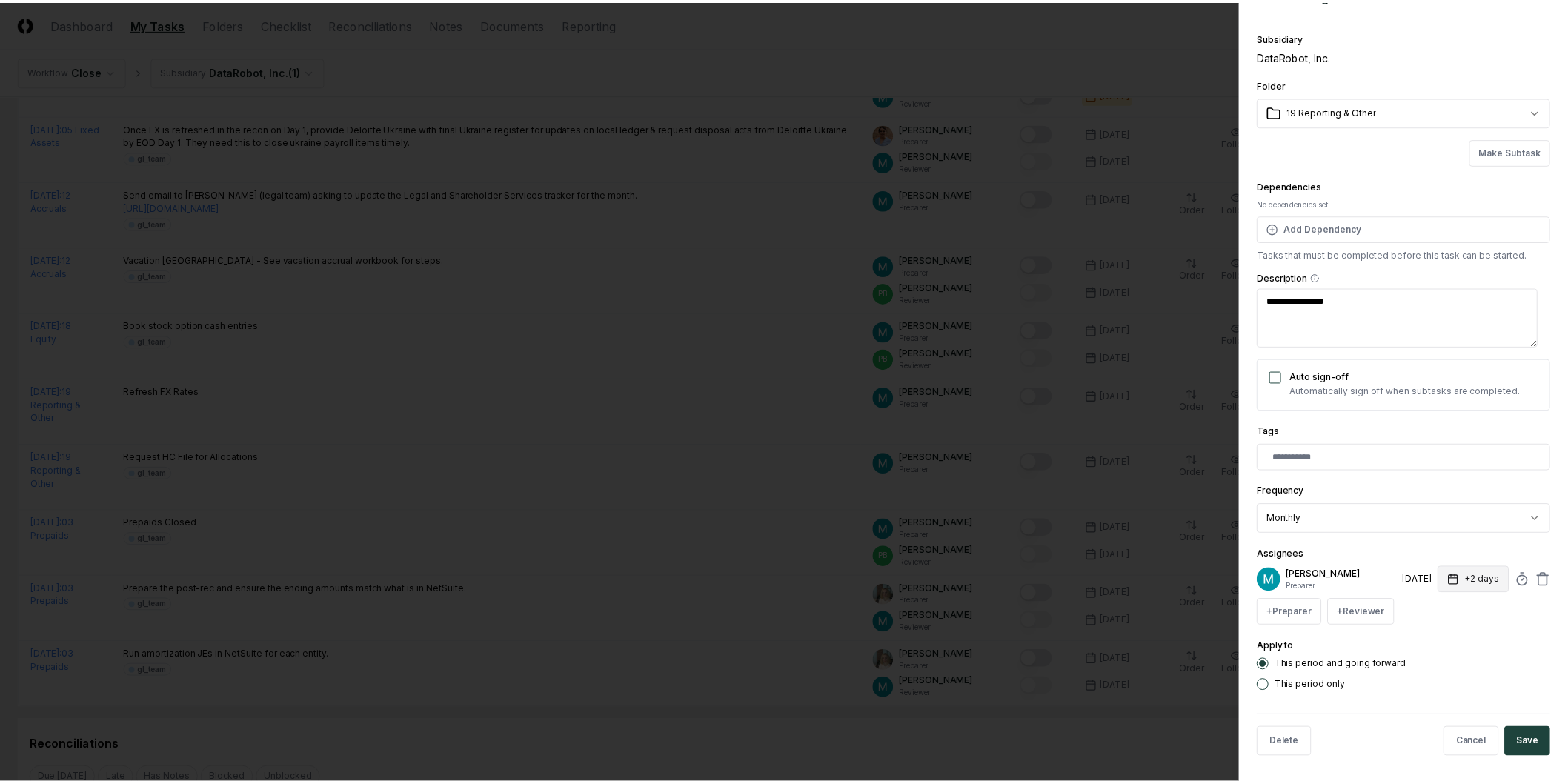
scroll to position [35, 0]
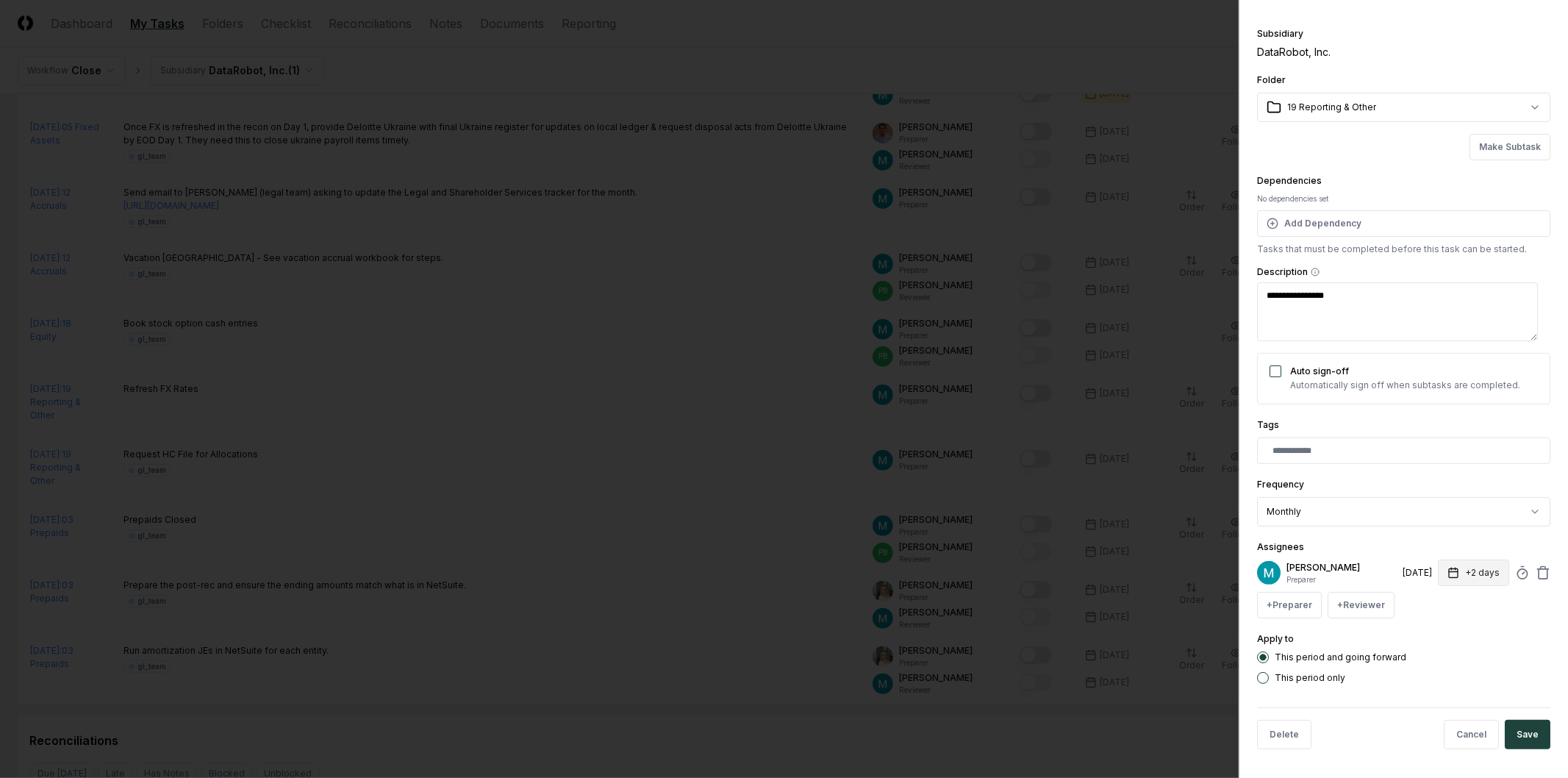
click at [1466, 572] on button "+2 days" at bounding box center [1473, 572] width 71 height 26
type textarea "*"
type input "*"
click at [1425, 634] on input "*" at bounding box center [1415, 629] width 51 height 26
click at [1512, 737] on button "Save" at bounding box center [1527, 734] width 46 height 30
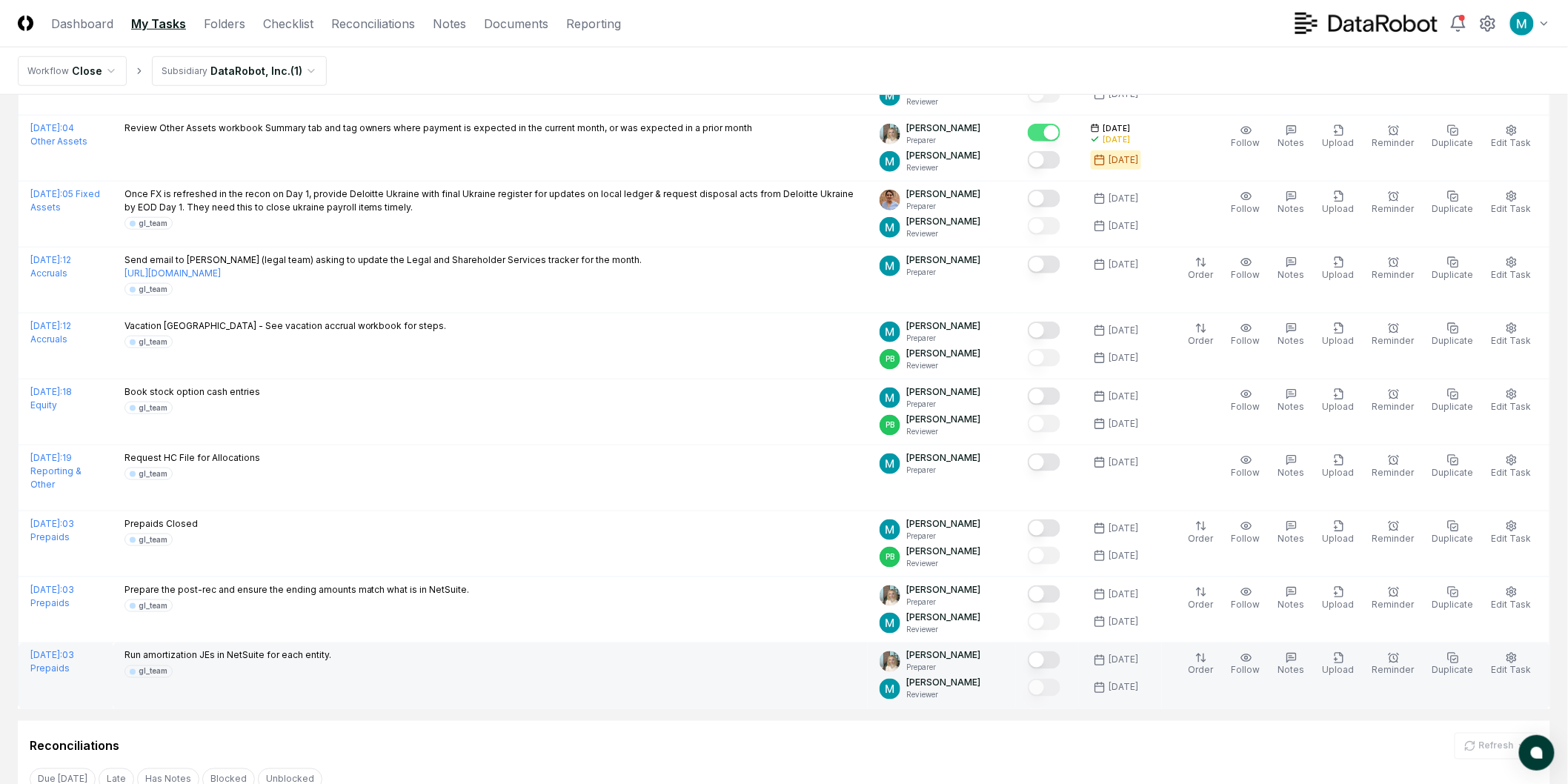
scroll to position [65, 0]
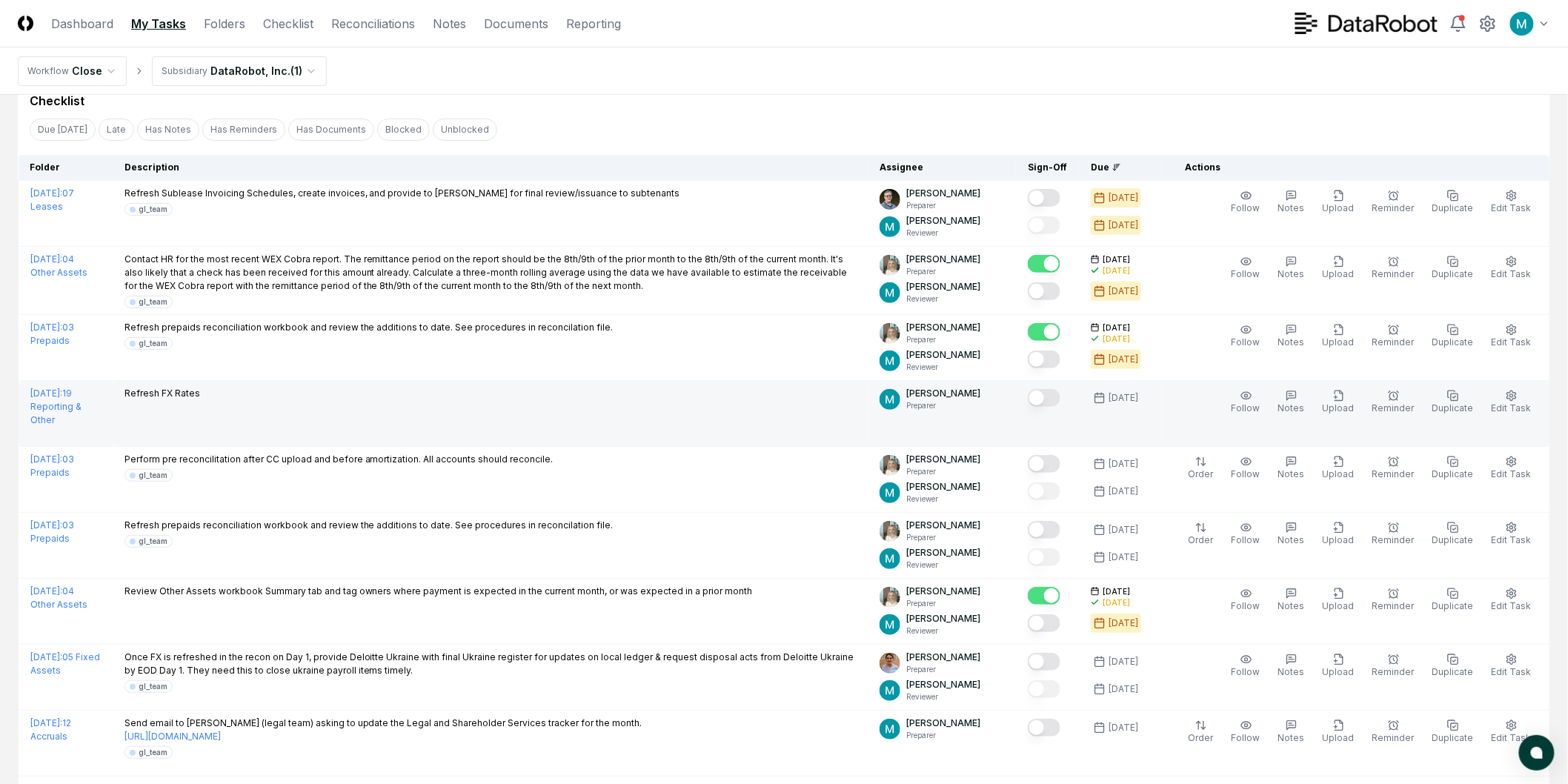
click at [1058, 394] on button "Mark complete" at bounding box center [1044, 398] width 33 height 18
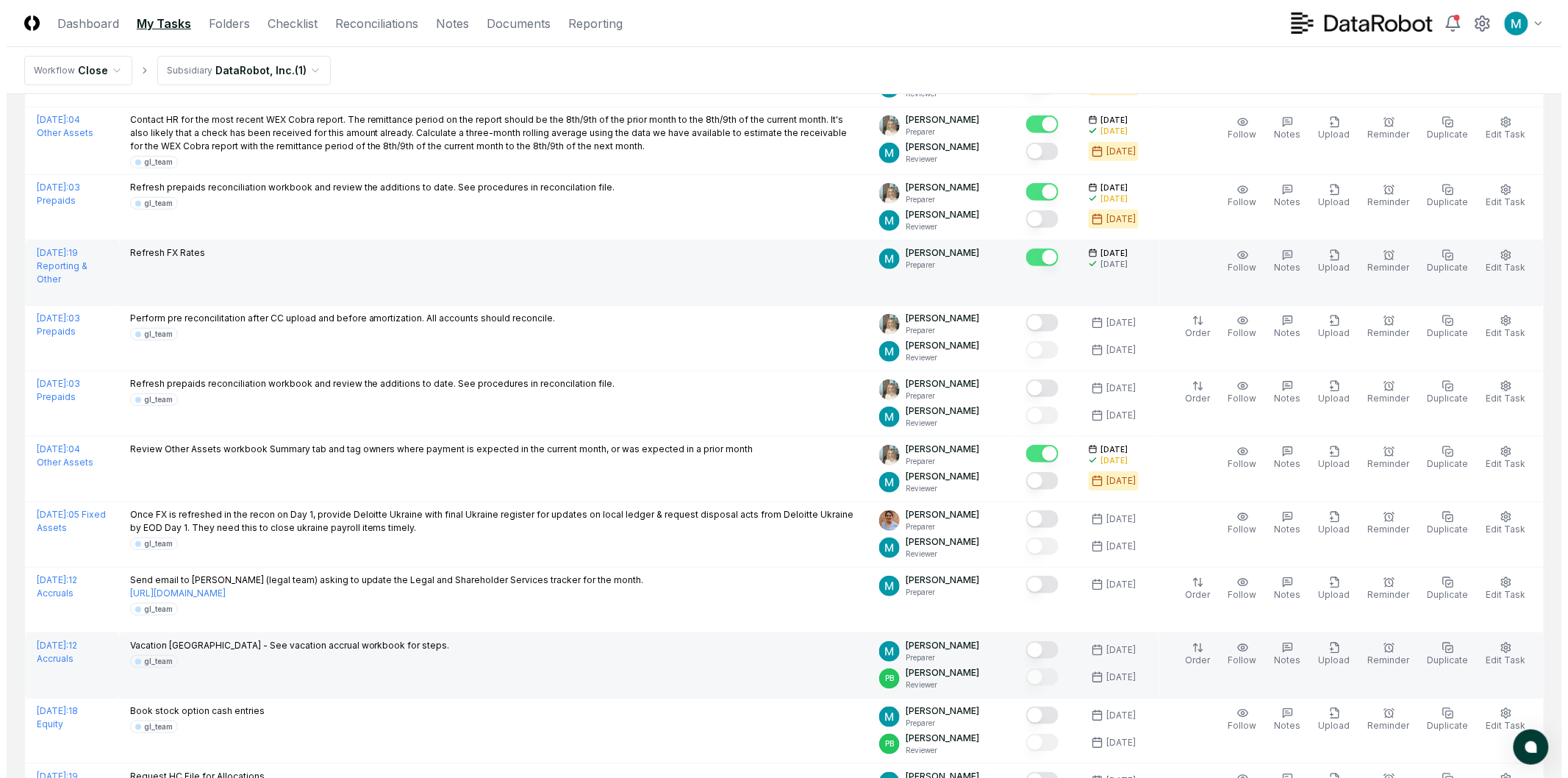
scroll to position [229, 0]
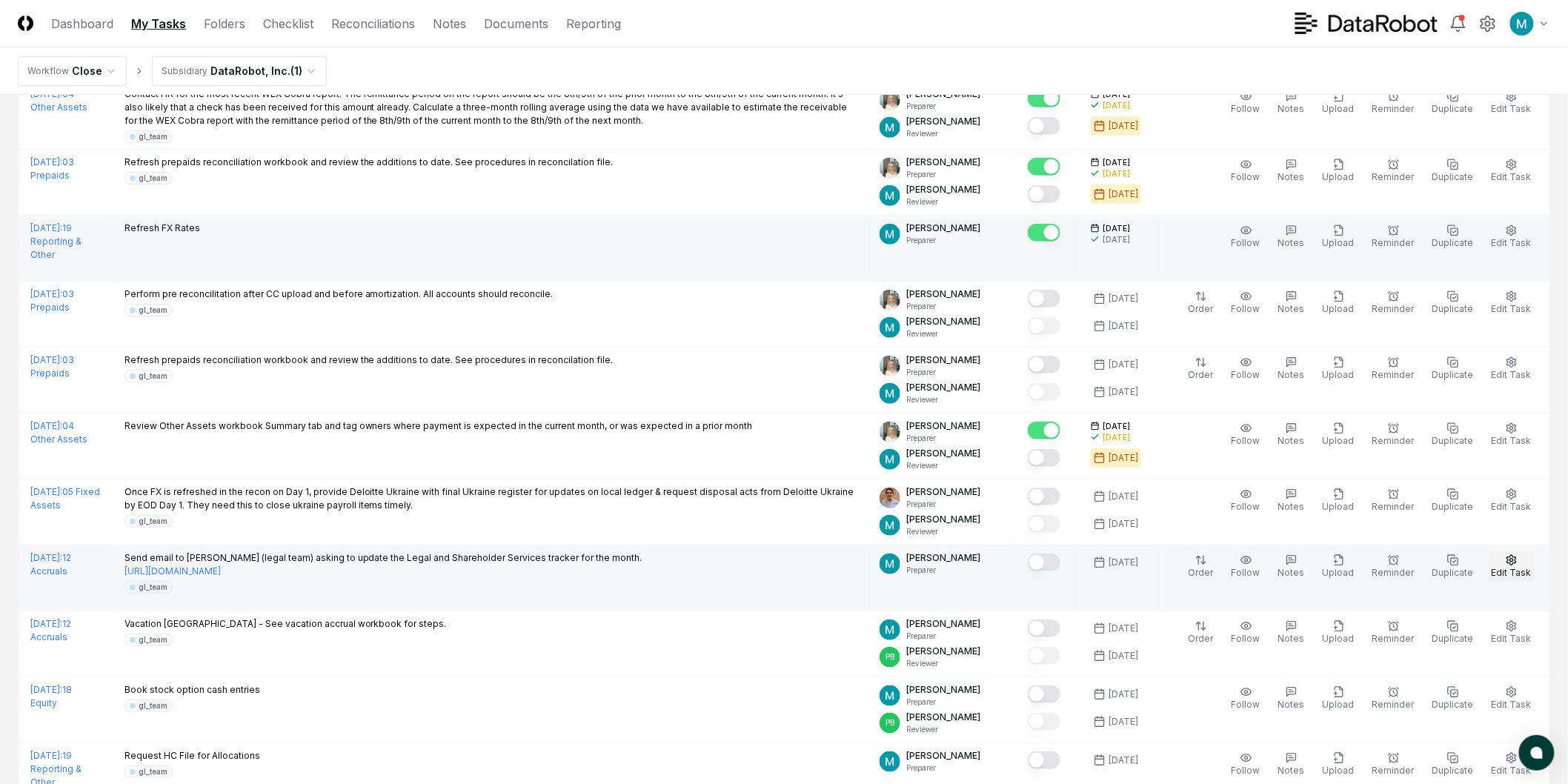
click at [1500, 568] on span "Edit Task" at bounding box center [1512, 573] width 40 height 11
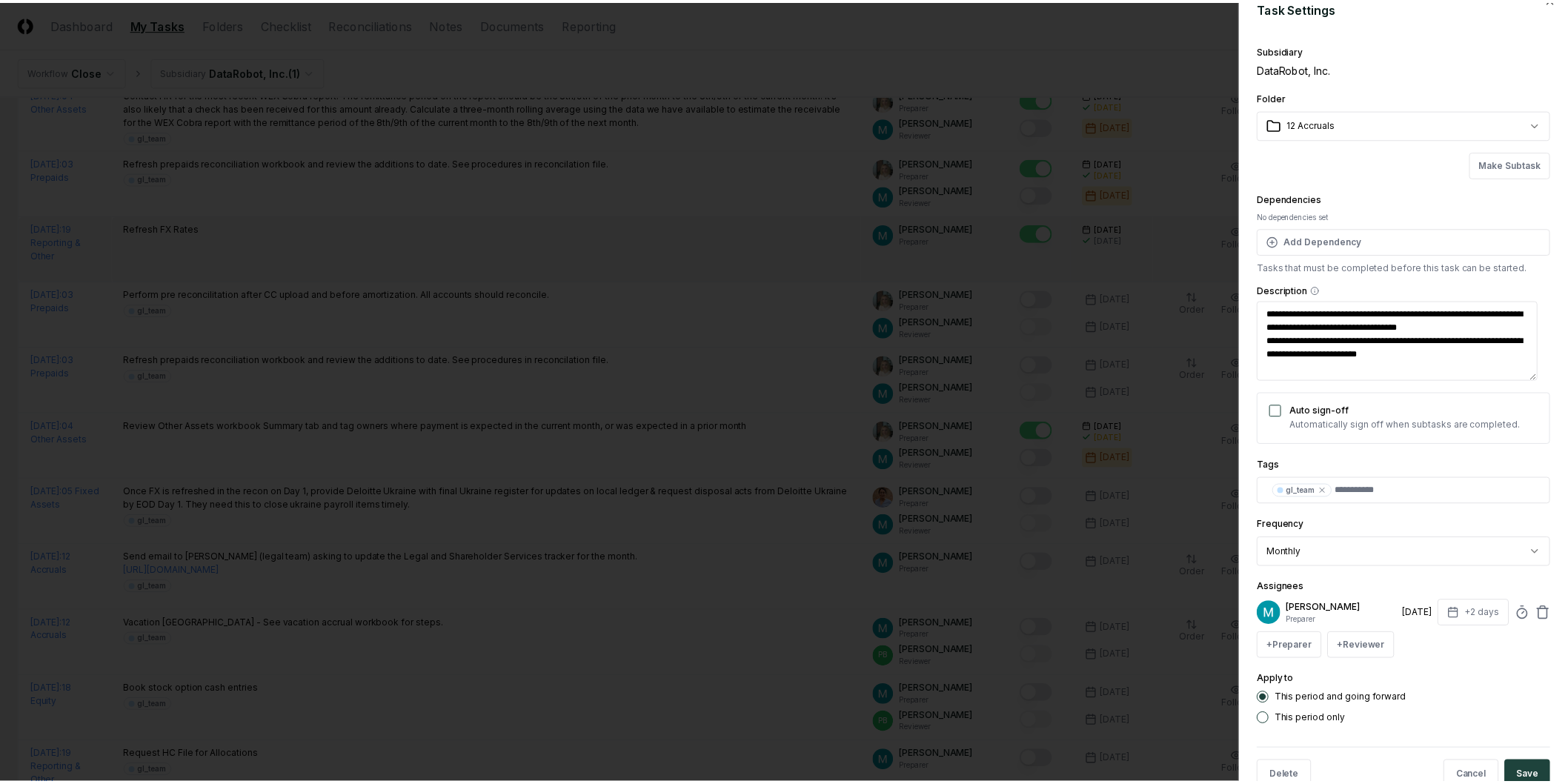
scroll to position [0, 0]
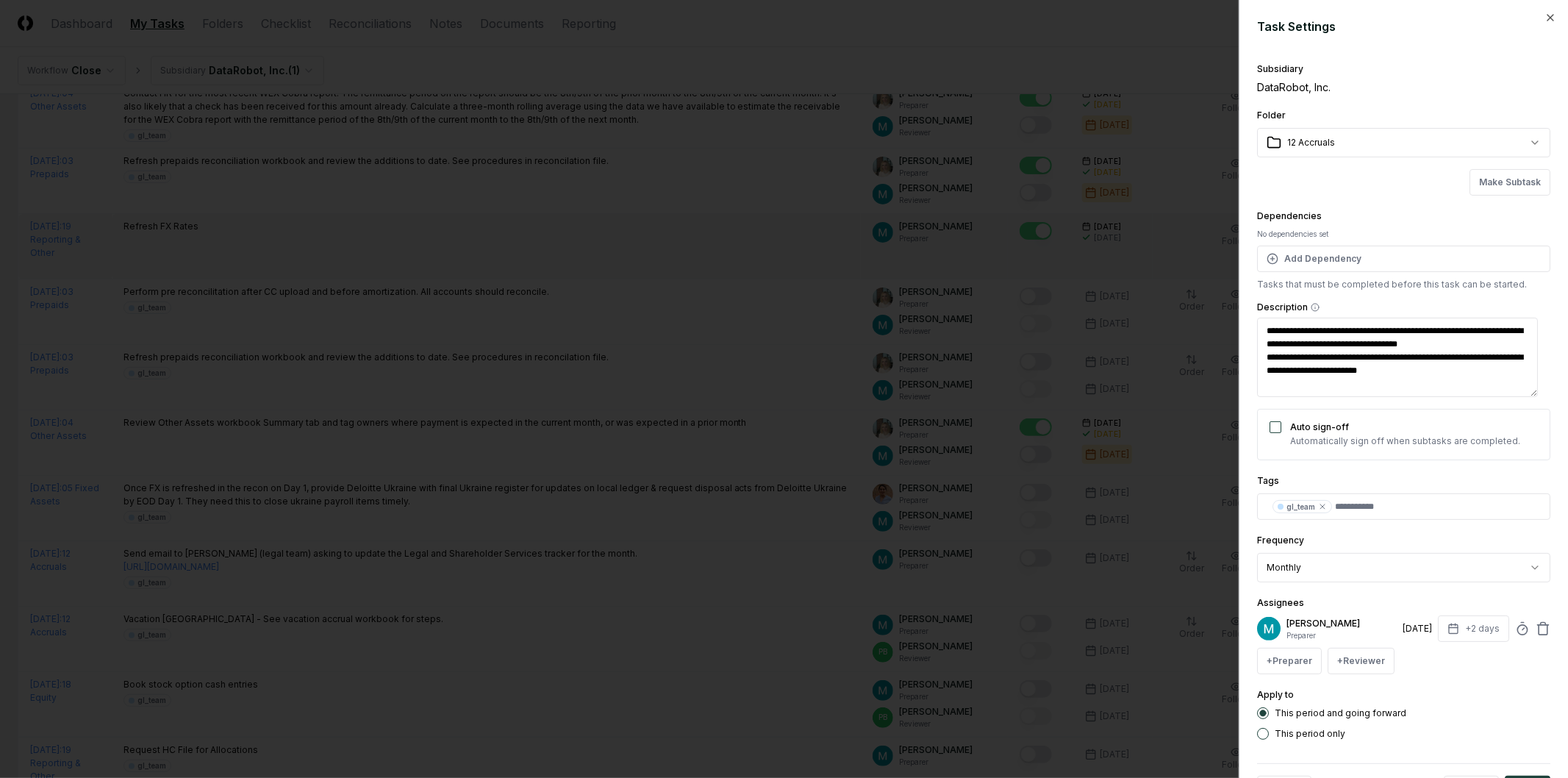
click at [1486, 342] on textarea "**********" at bounding box center [1397, 357] width 281 height 79
click at [1547, 307] on div "**********" at bounding box center [1403, 389] width 329 height 778
click at [1545, 20] on icon "button" at bounding box center [1550, 17] width 12 height 12
type textarea "*"
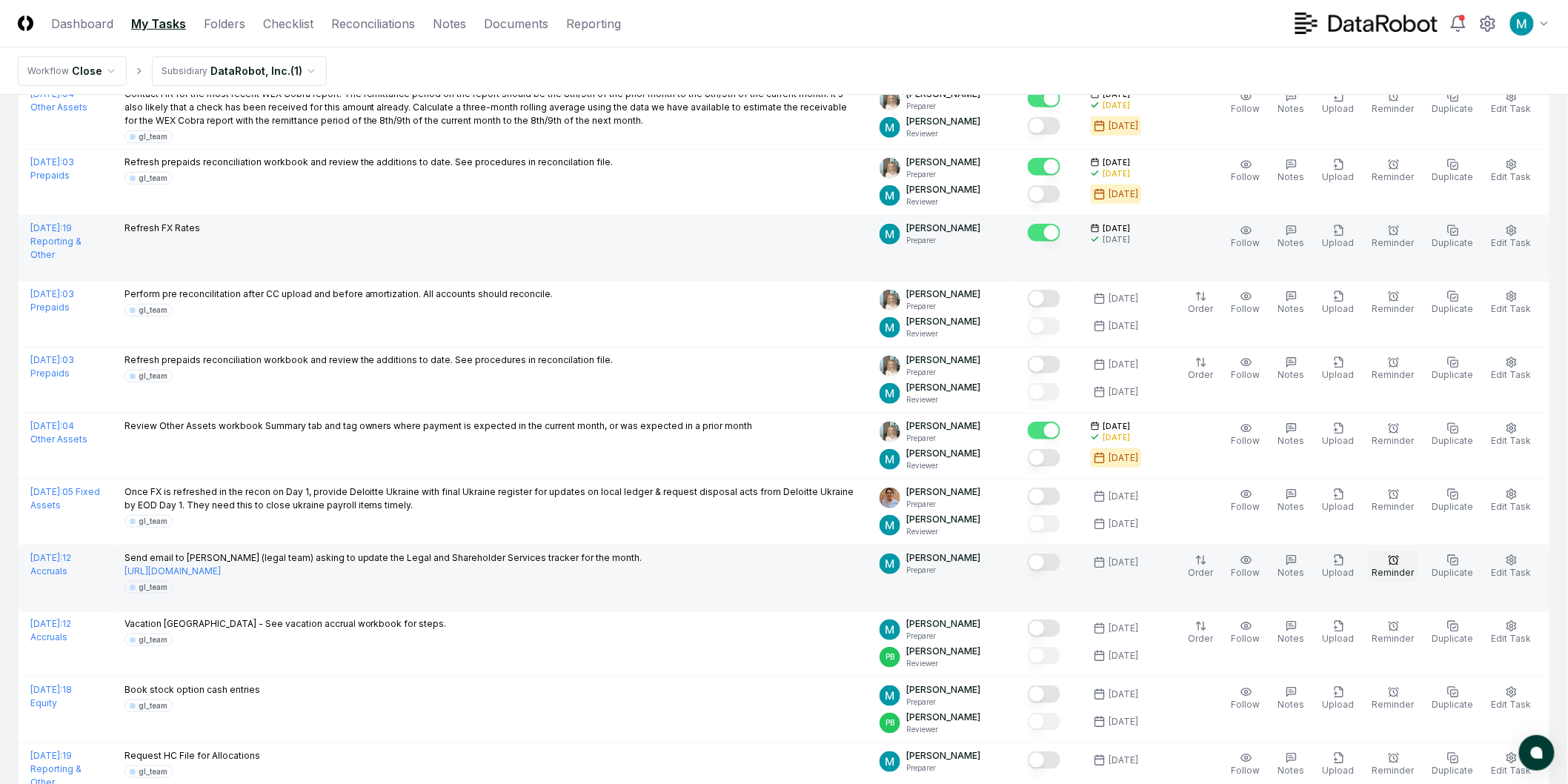
click at [1381, 569] on span "Reminder" at bounding box center [1393, 573] width 43 height 11
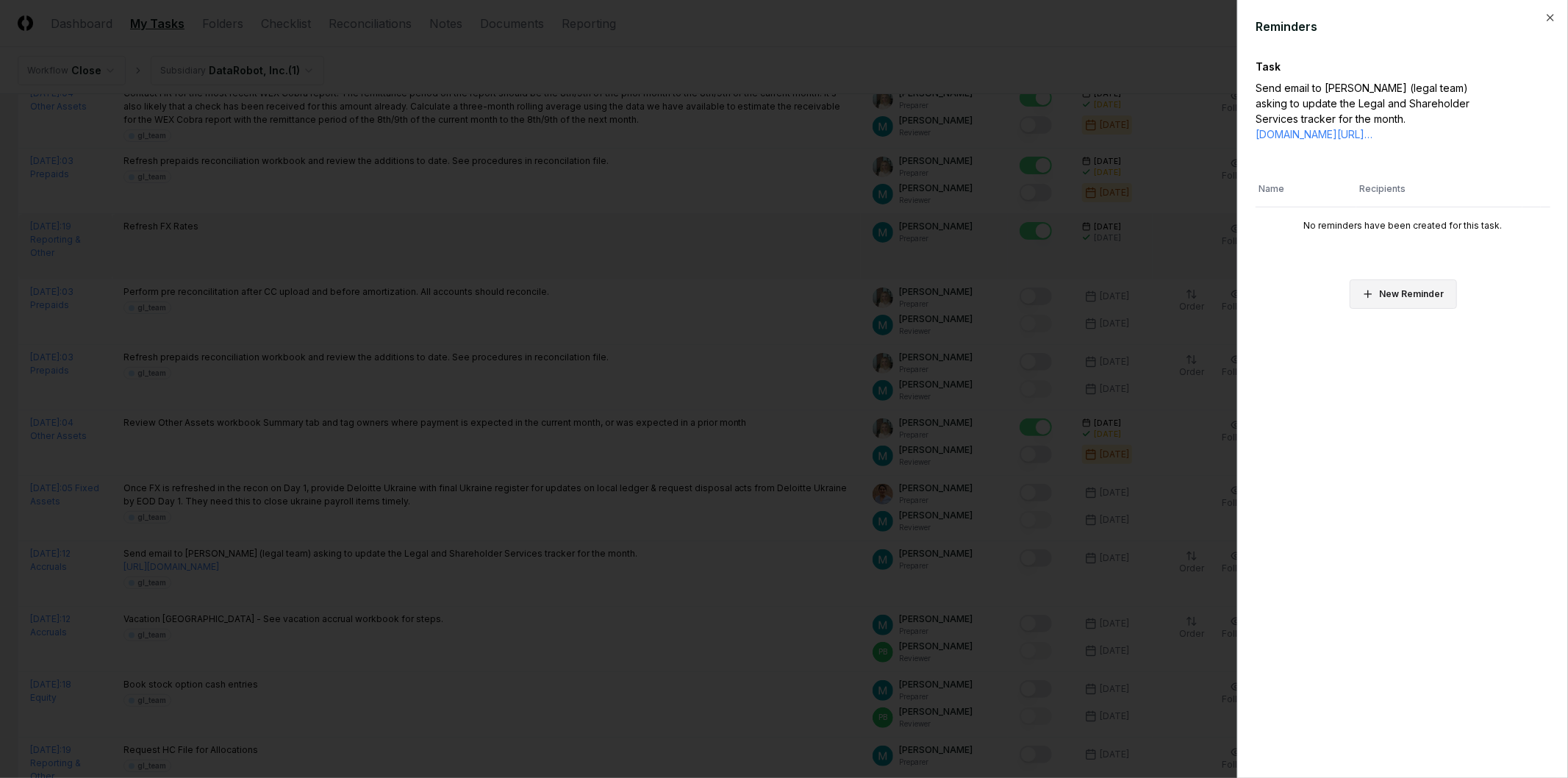
click at [1409, 305] on button "New Reminder" at bounding box center [1402, 294] width 107 height 30
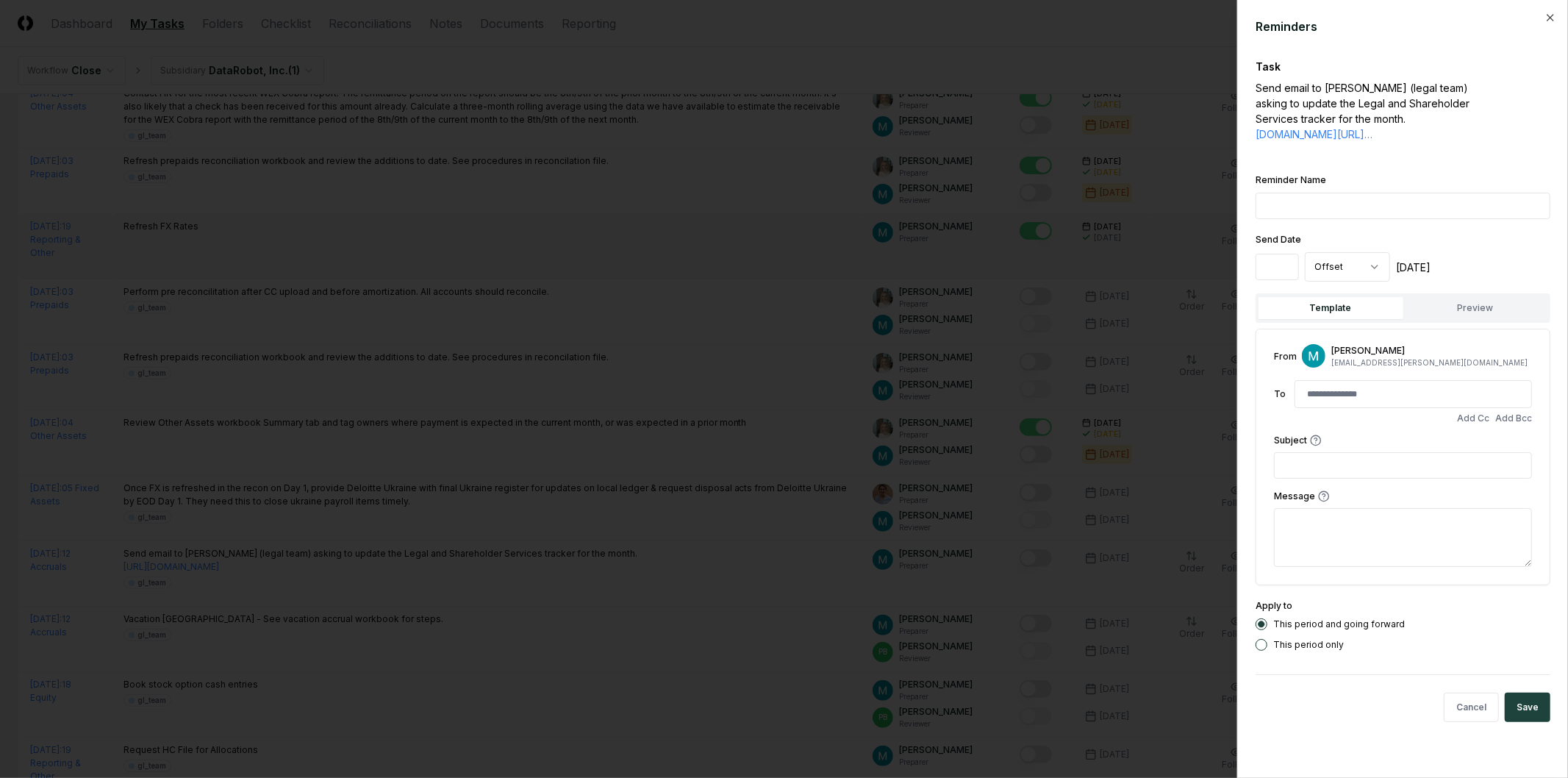
click at [1301, 219] on input "Reminder Name" at bounding box center [1402, 205] width 294 height 26
click at [1350, 197] on div "Reminder Name" at bounding box center [1402, 194] width 294 height 48
click at [1493, 323] on div "Template Preview" at bounding box center [1402, 308] width 294 height 30
click at [1510, 319] on button "Preview" at bounding box center [1475, 308] width 145 height 22
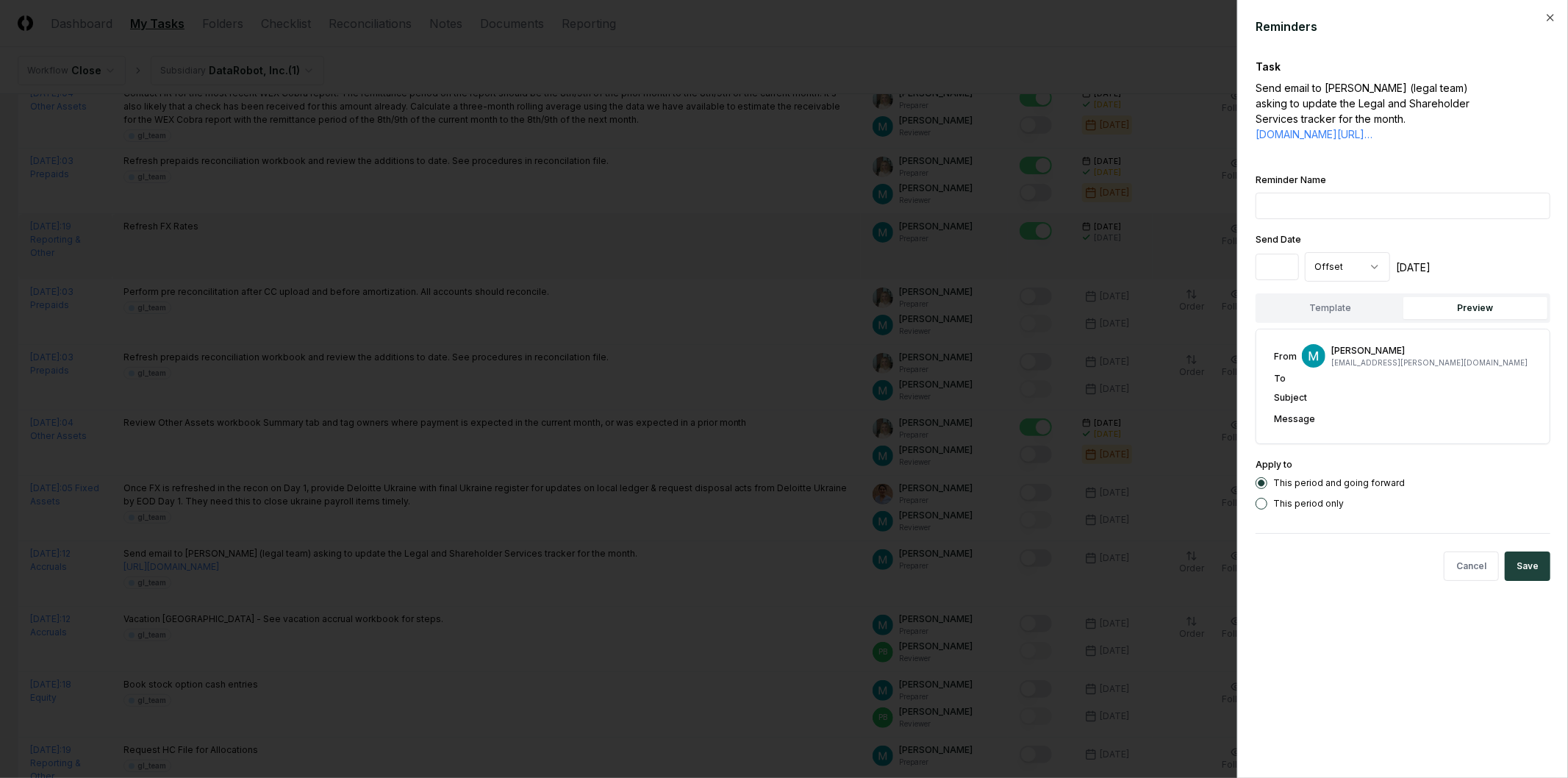
click at [1317, 319] on button "Template" at bounding box center [1330, 308] width 145 height 22
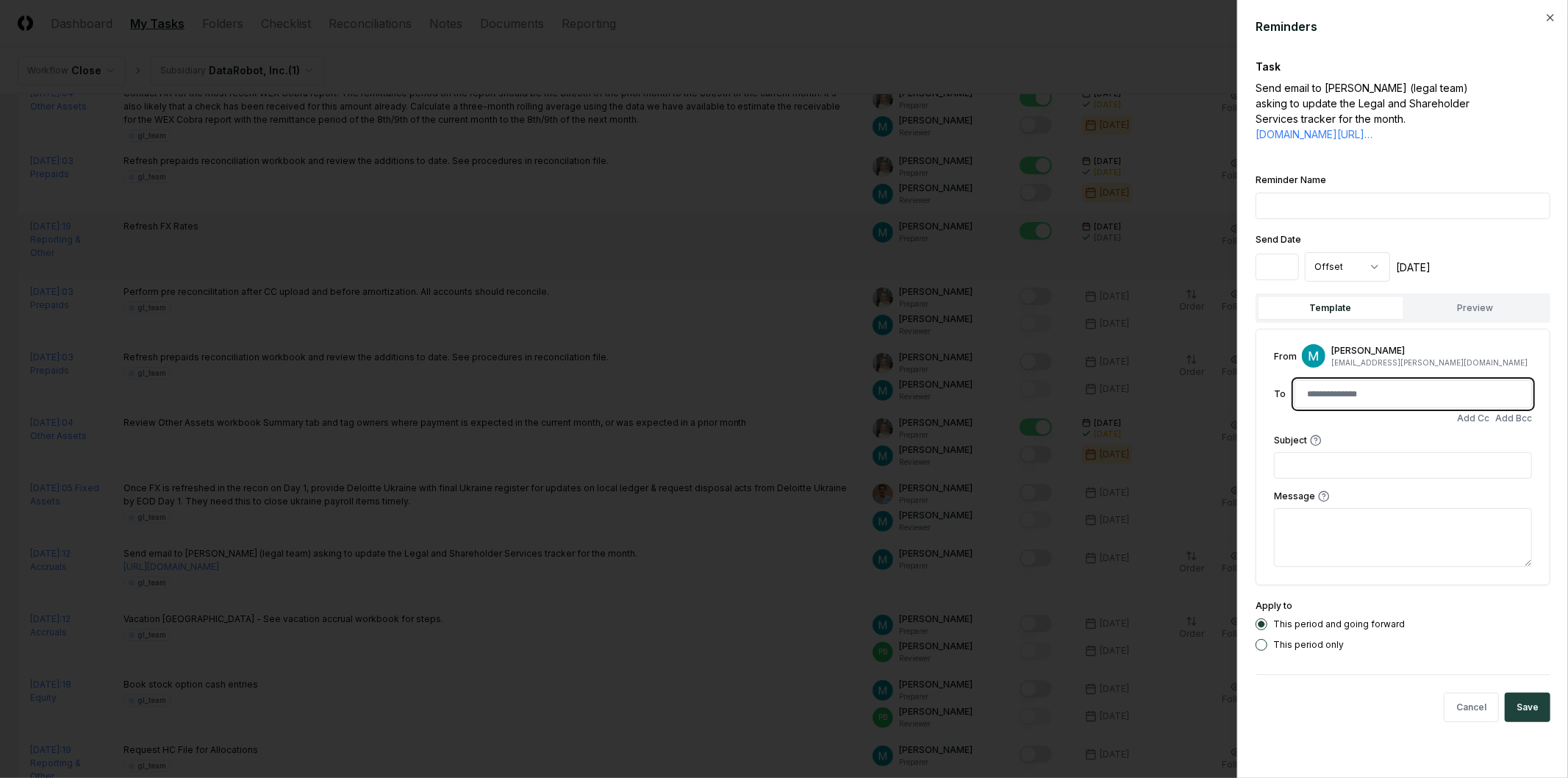
click at [1377, 407] on input at bounding box center [1413, 394] width 230 height 26
click at [1360, 291] on body "CloseCore Dashboard My Tasks Folders Checklist Reconciliations Notes Documents …" at bounding box center [778, 694] width 1555 height 1847
click at [1291, 280] on input "**" at bounding box center [1277, 267] width 43 height 26
click at [1293, 280] on input "*" at bounding box center [1277, 267] width 43 height 26
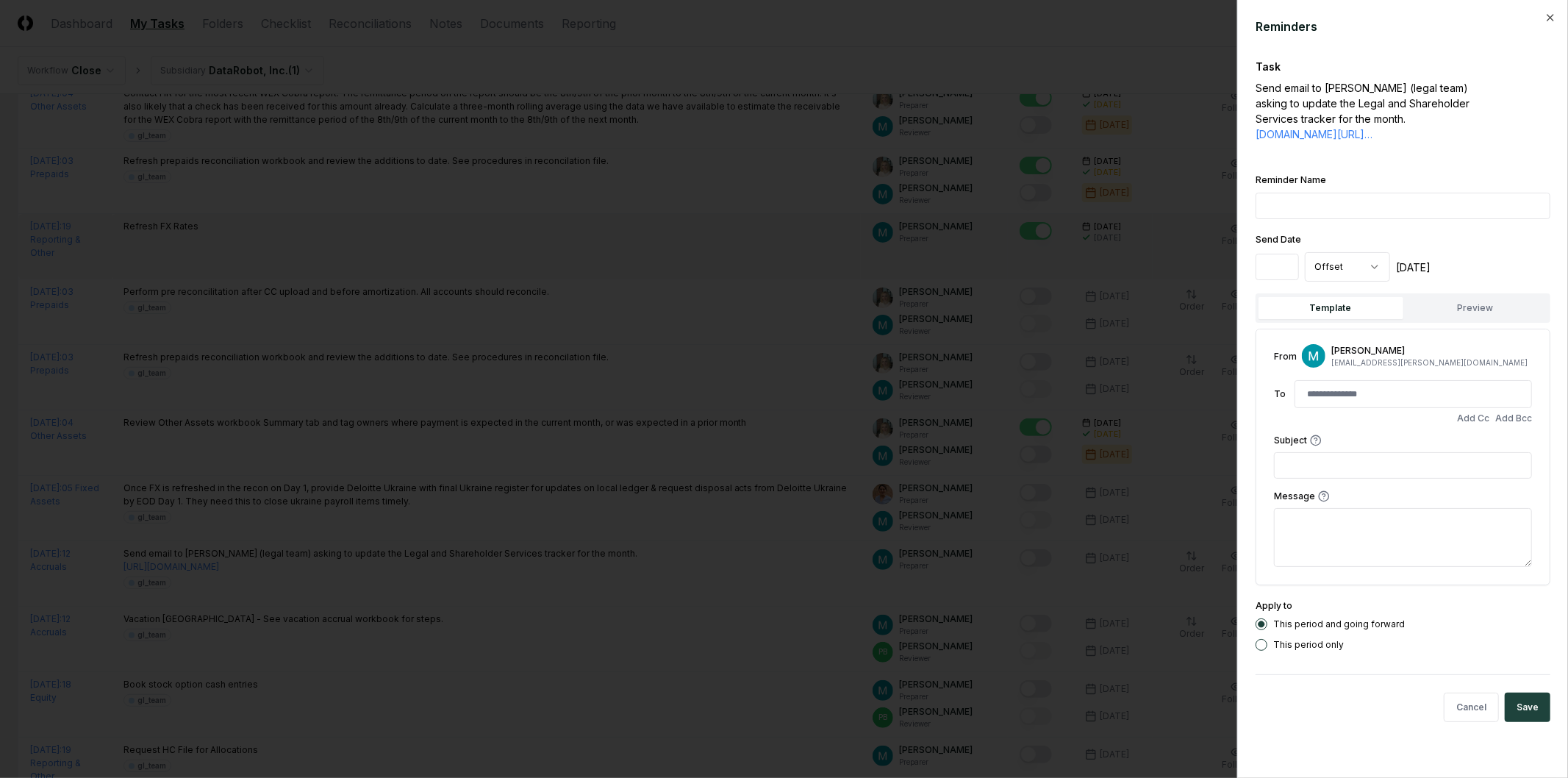
click at [1291, 280] on input "*" at bounding box center [1277, 267] width 43 height 26
type input "*"
click at [1289, 280] on input "*" at bounding box center [1277, 267] width 43 height 26
click at [1497, 282] on div "**********" at bounding box center [1402, 267] width 294 height 30
click at [1289, 215] on input "Reminder Name" at bounding box center [1402, 205] width 294 height 26
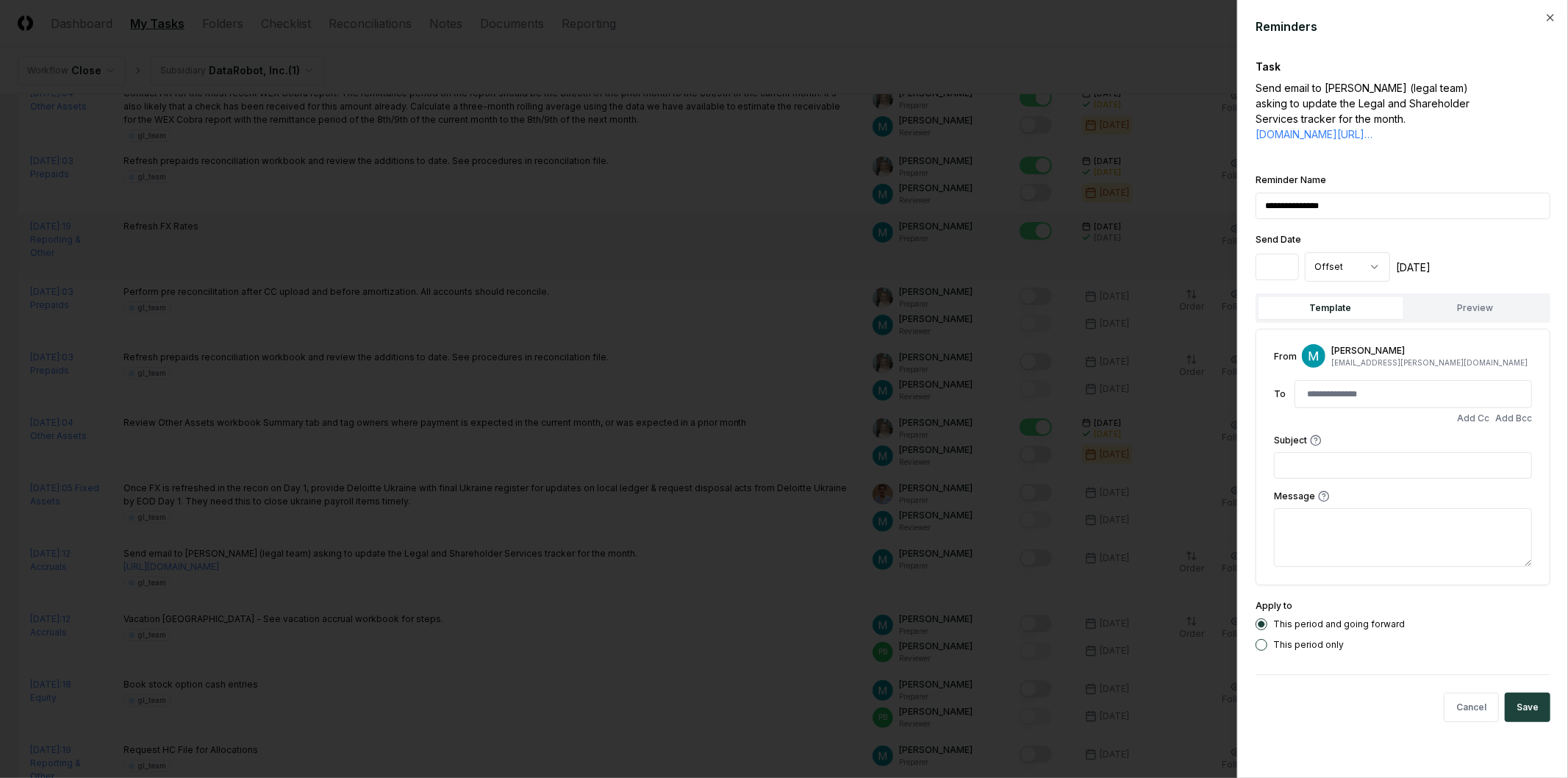
type input "**********"
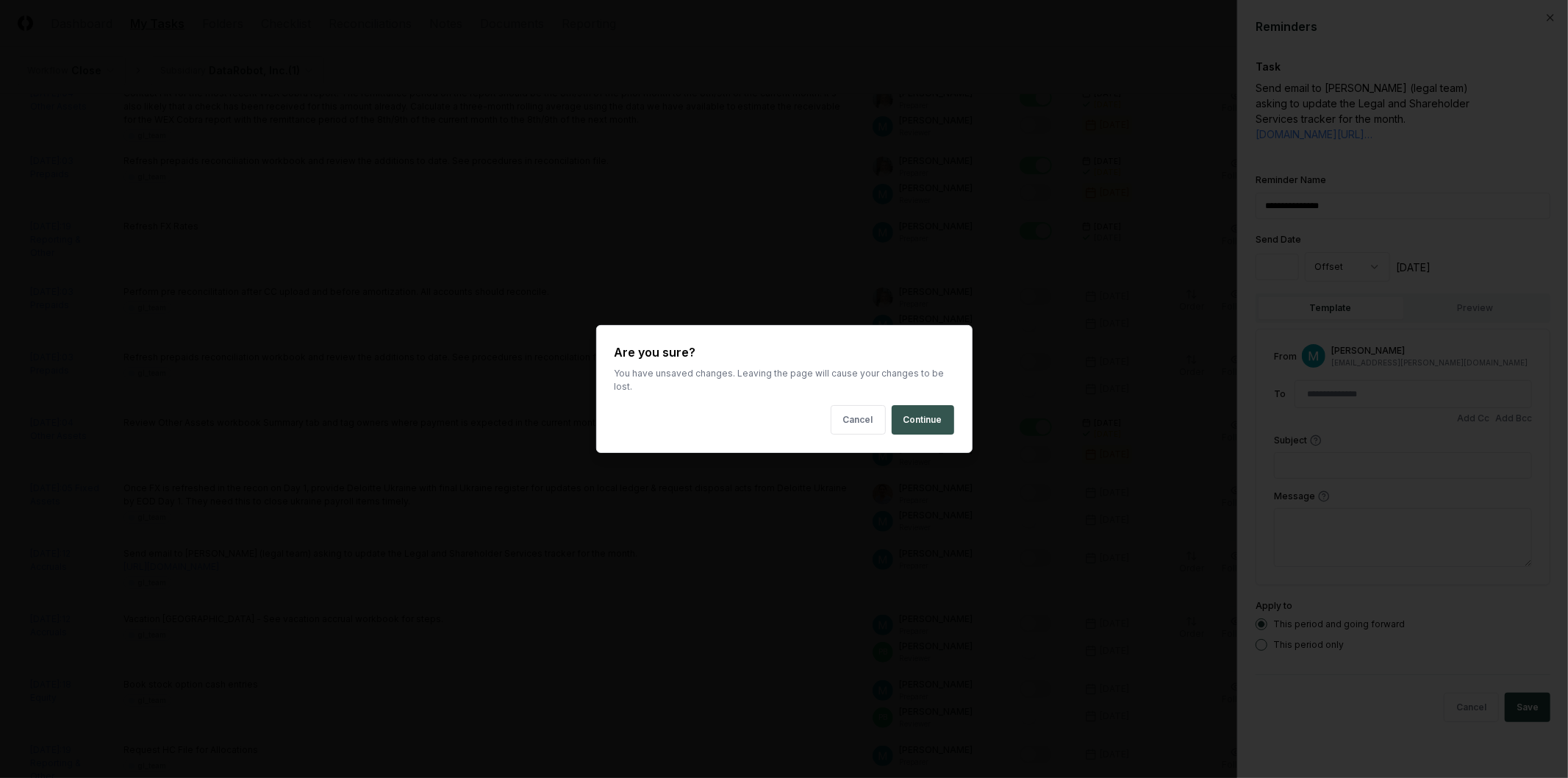
click at [908, 412] on button "Continue" at bounding box center [923, 420] width 62 height 30
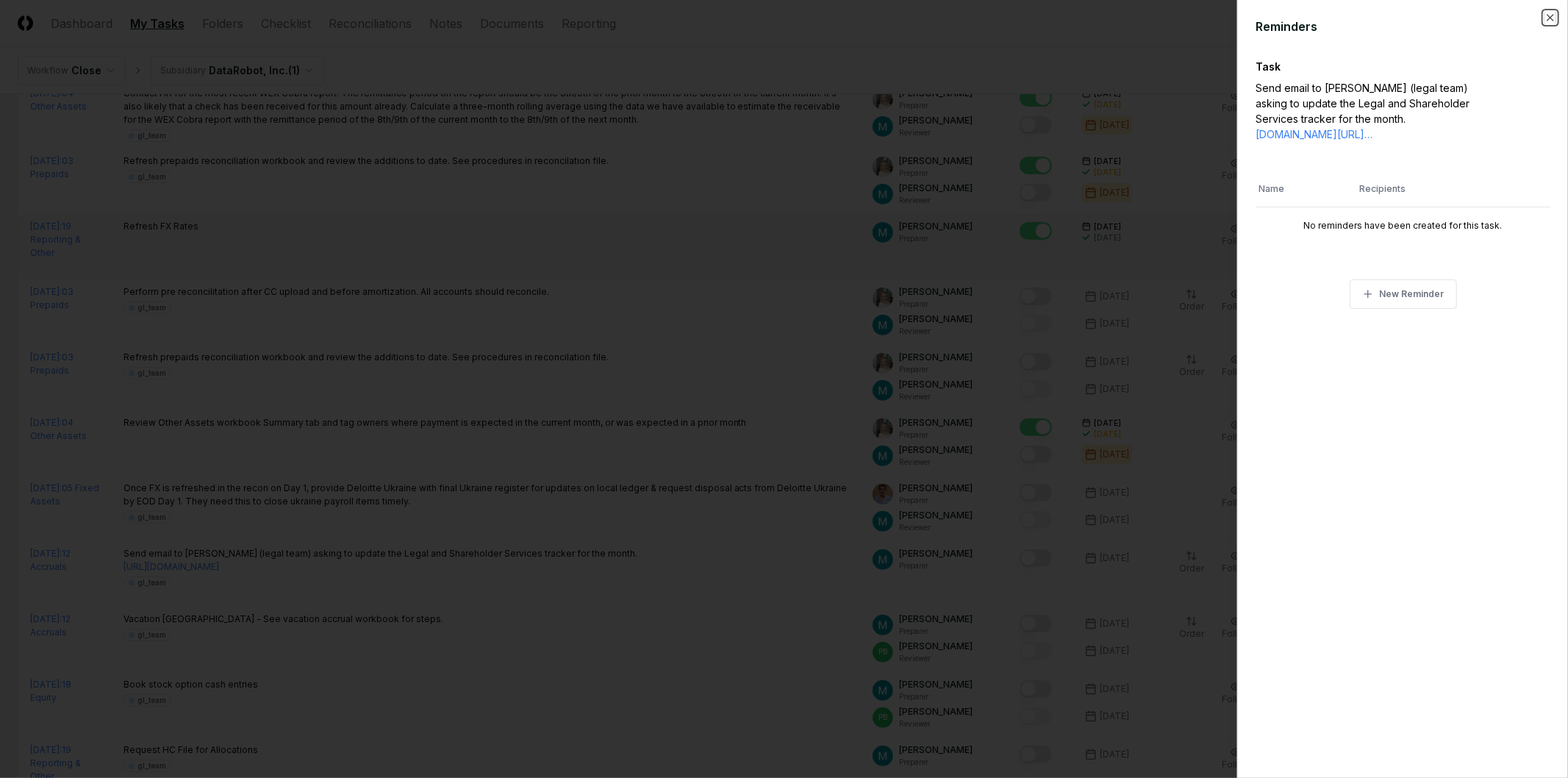
click at [1554, 18] on icon "button" at bounding box center [1550, 17] width 12 height 12
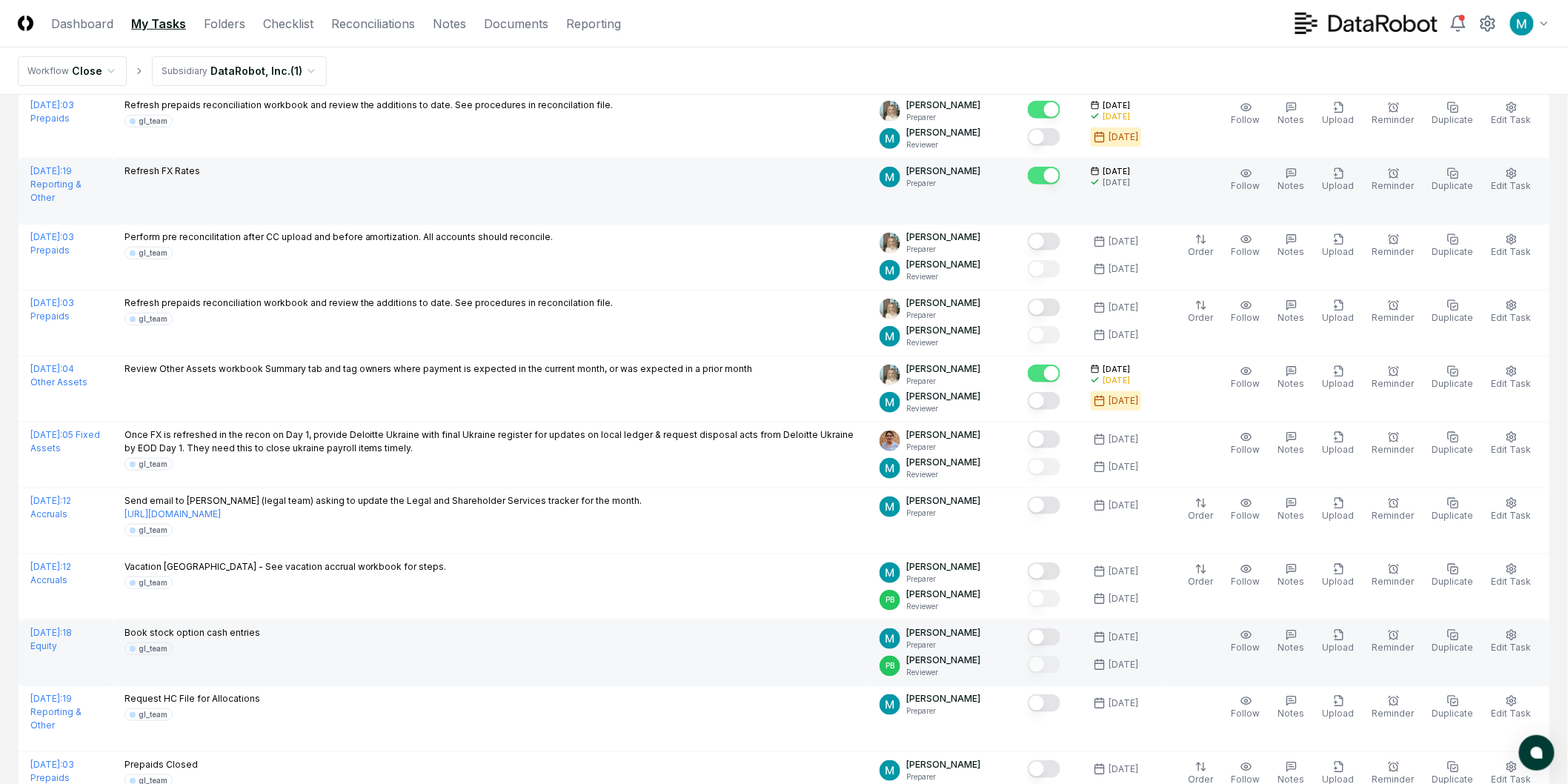
scroll to position [313, 0]
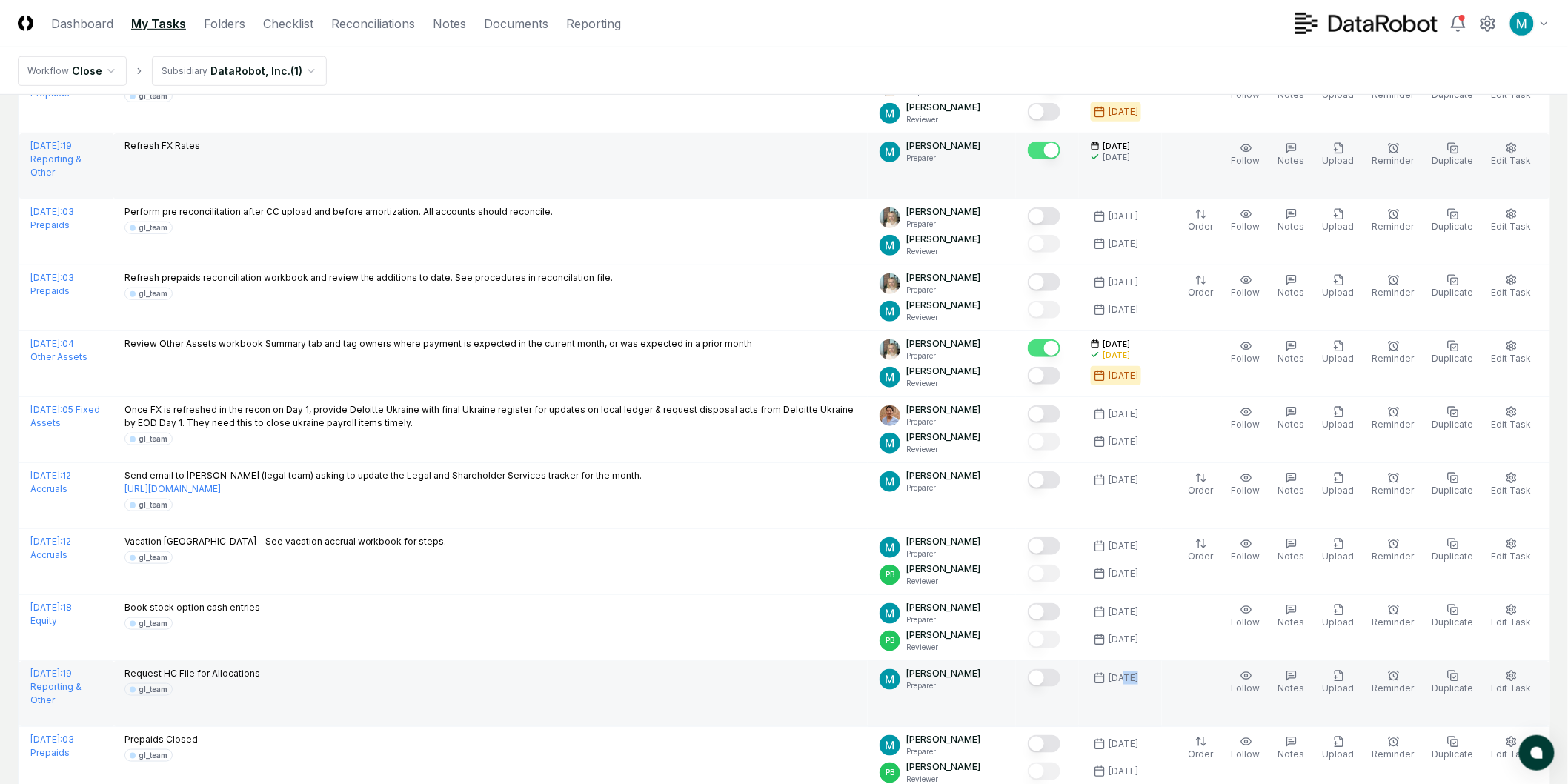
drag, startPoint x: 1134, startPoint y: 680, endPoint x: 1151, endPoint y: 681, distance: 17.0
click at [1138, 681] on div "[DATE]" at bounding box center [1123, 678] width 30 height 14
click at [1138, 681] on div "[DATE]" at bounding box center [1123, 678] width 30 height 14
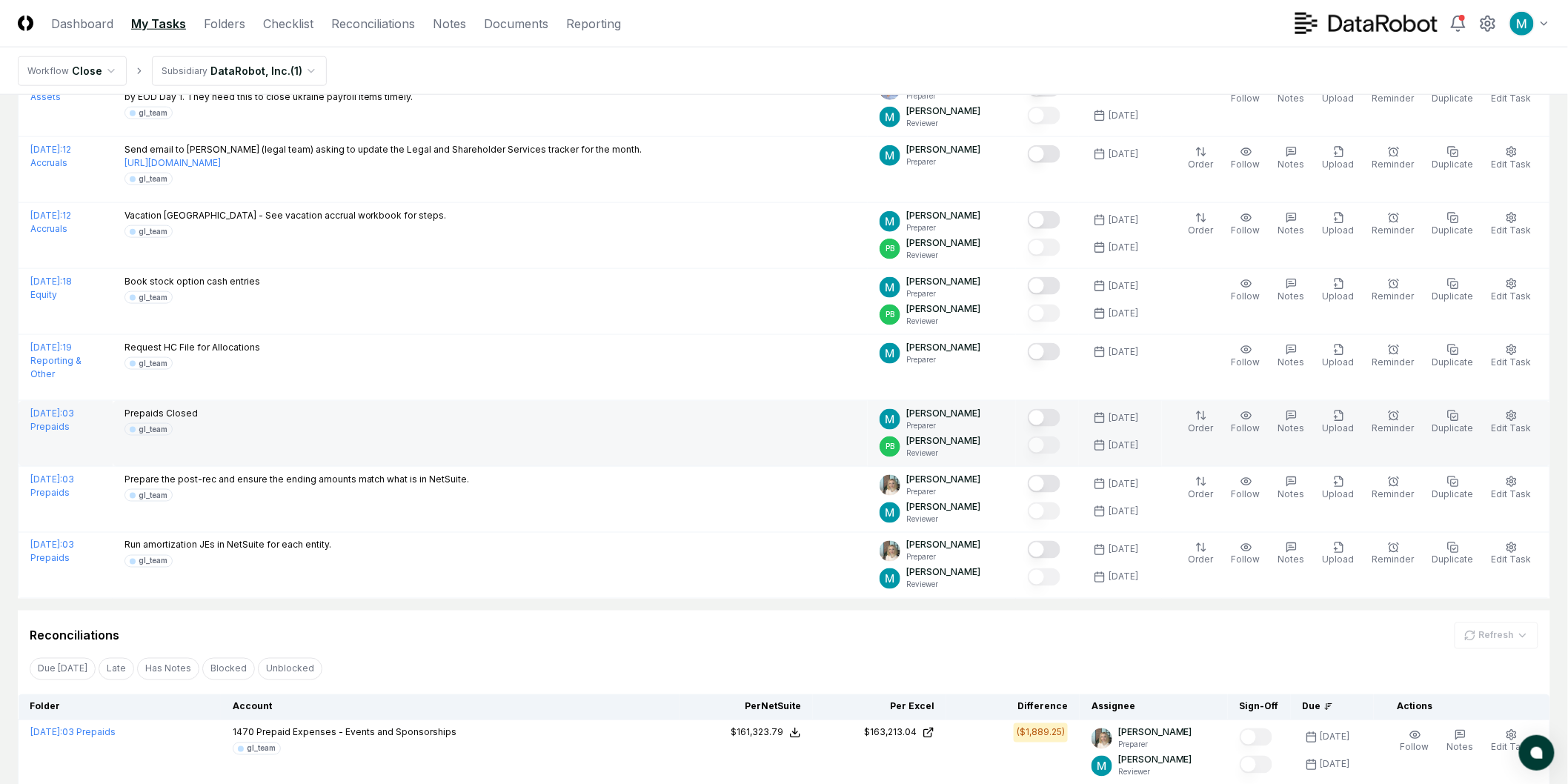
scroll to position [642, 0]
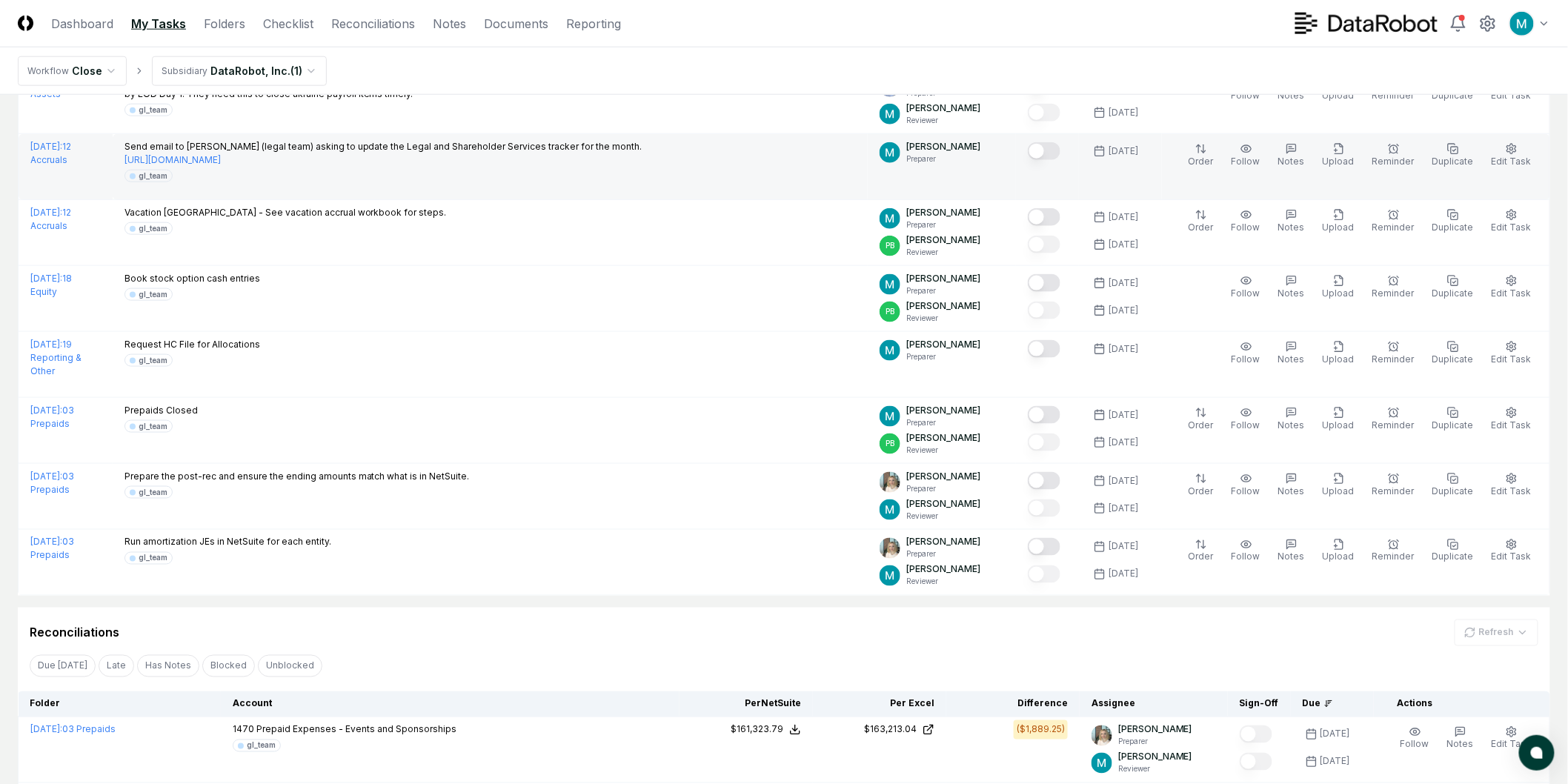
click at [1049, 152] on button "Mark complete" at bounding box center [1044, 152] width 33 height 18
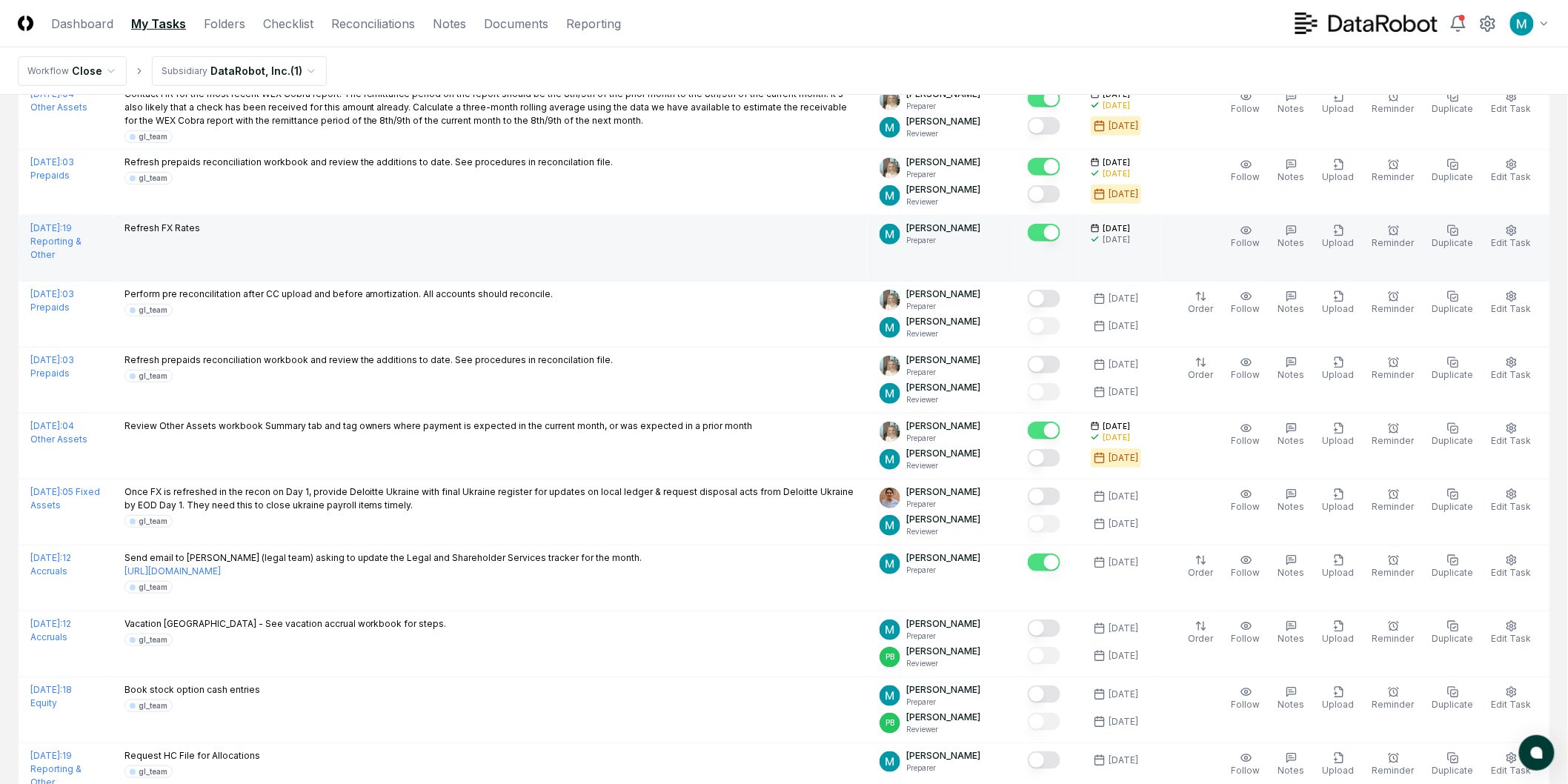
scroll to position [0, 0]
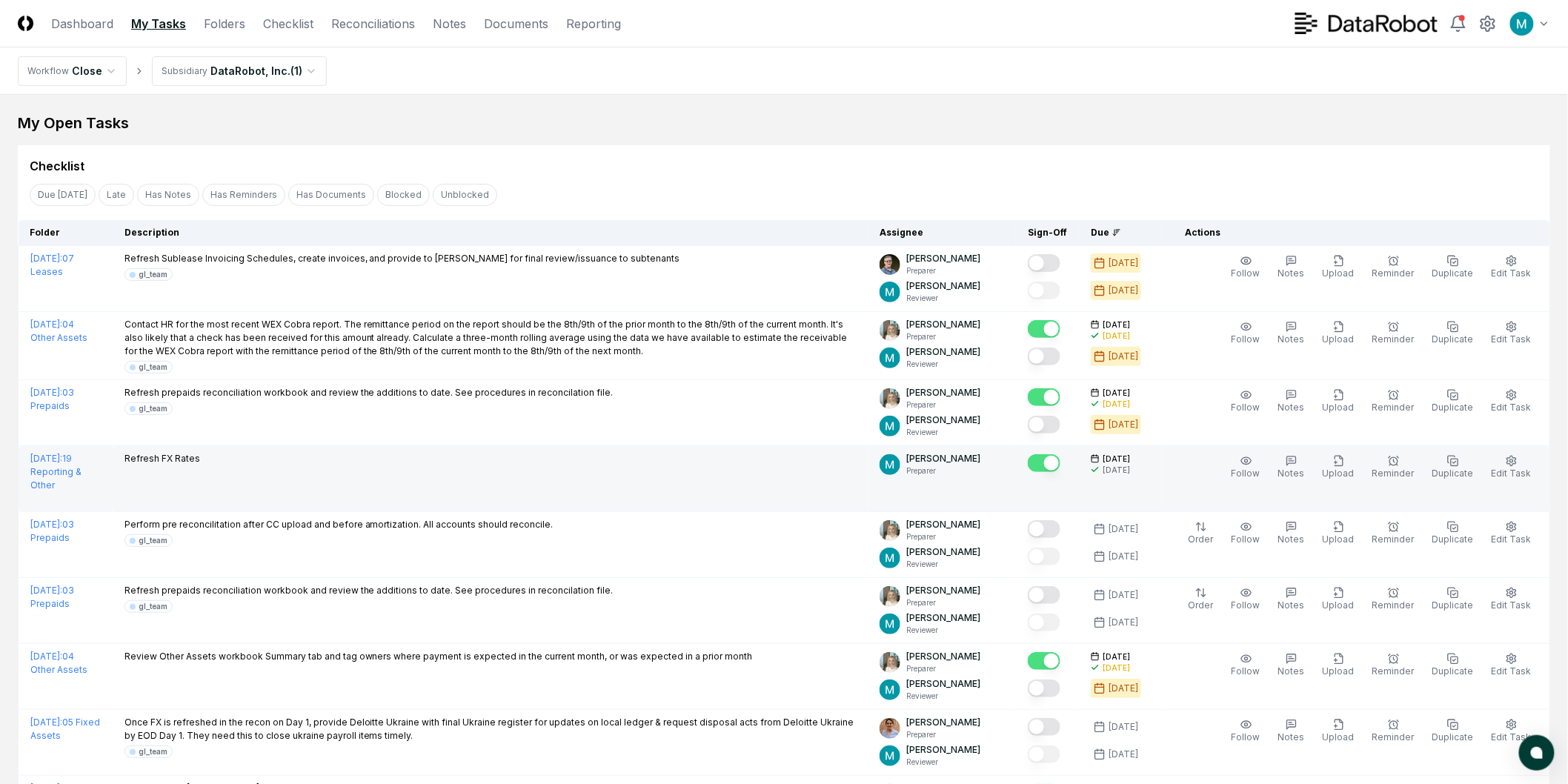
click at [1102, 161] on div "Checklist" at bounding box center [784, 166] width 1509 height 18
click at [240, 163] on div "Checklist" at bounding box center [784, 166] width 1509 height 18
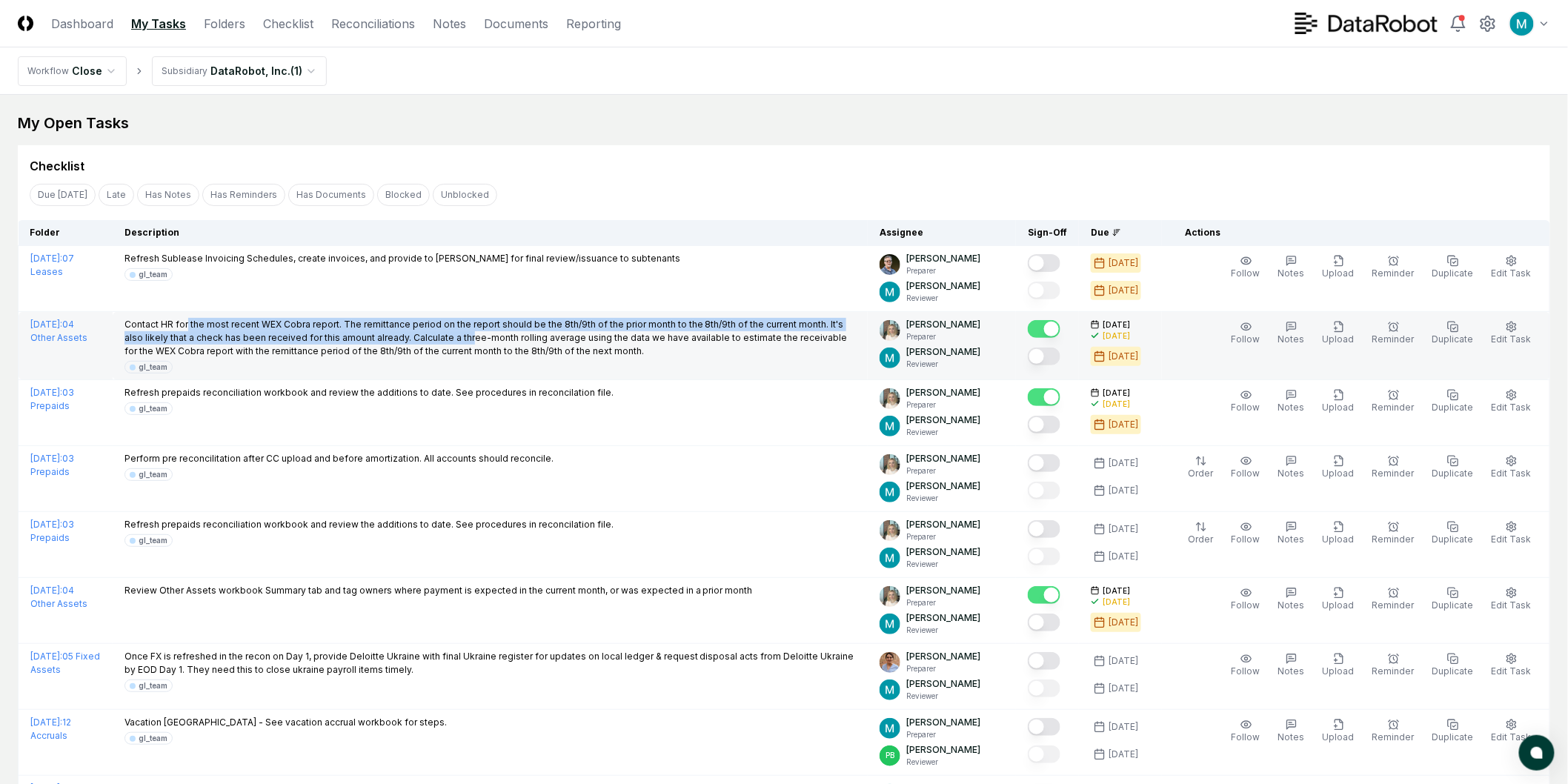
drag, startPoint x: 204, startPoint y: 328, endPoint x: 479, endPoint y: 329, distance: 275.0
click at [471, 330] on p "Contact HR for the most recent WEX Cobra report. The remittance period on the r…" at bounding box center [490, 338] width 731 height 40
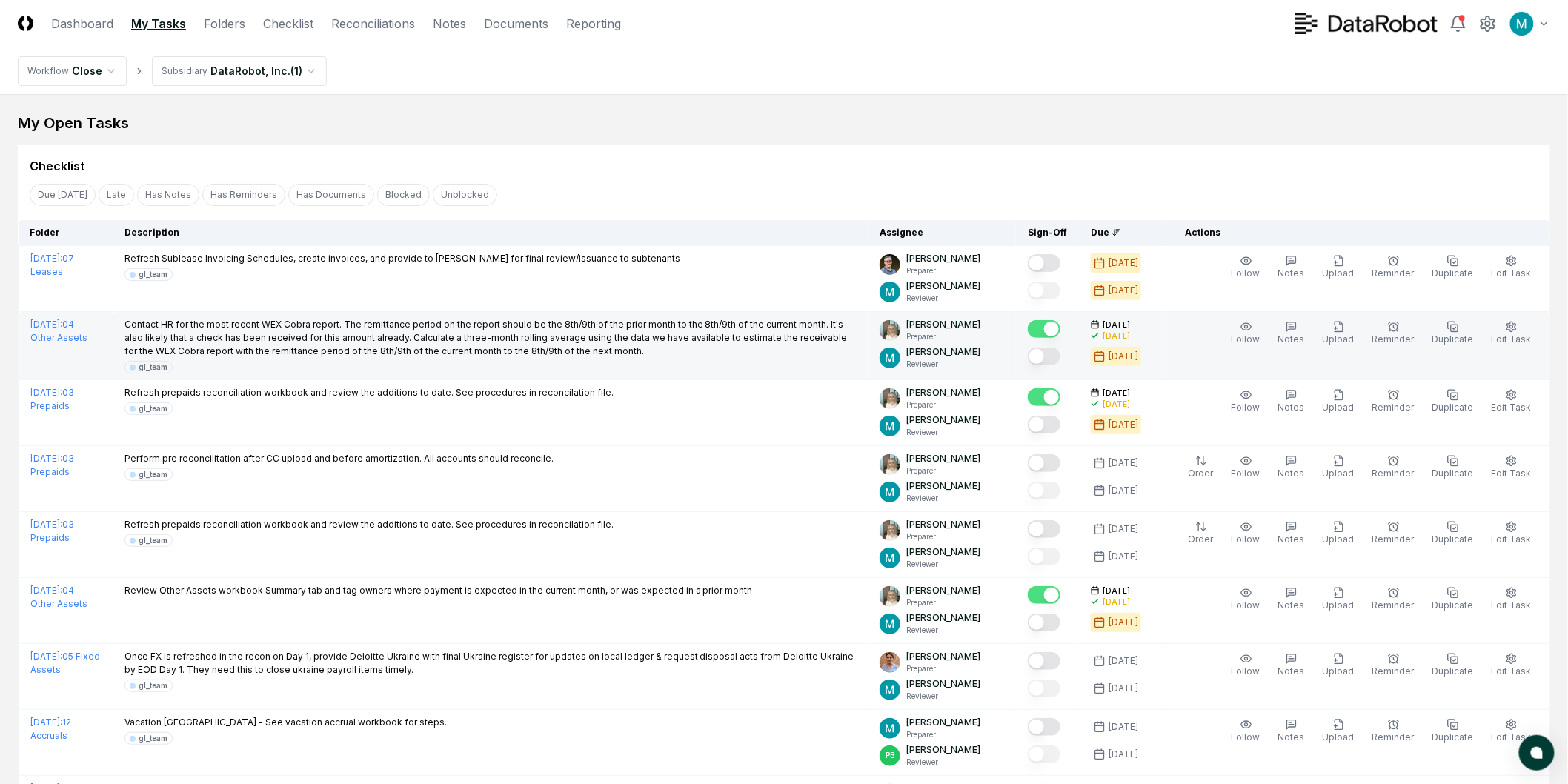
click at [479, 329] on p "Contact HR for the most recent WEX Cobra report. The remittance period on the r…" at bounding box center [490, 338] width 731 height 40
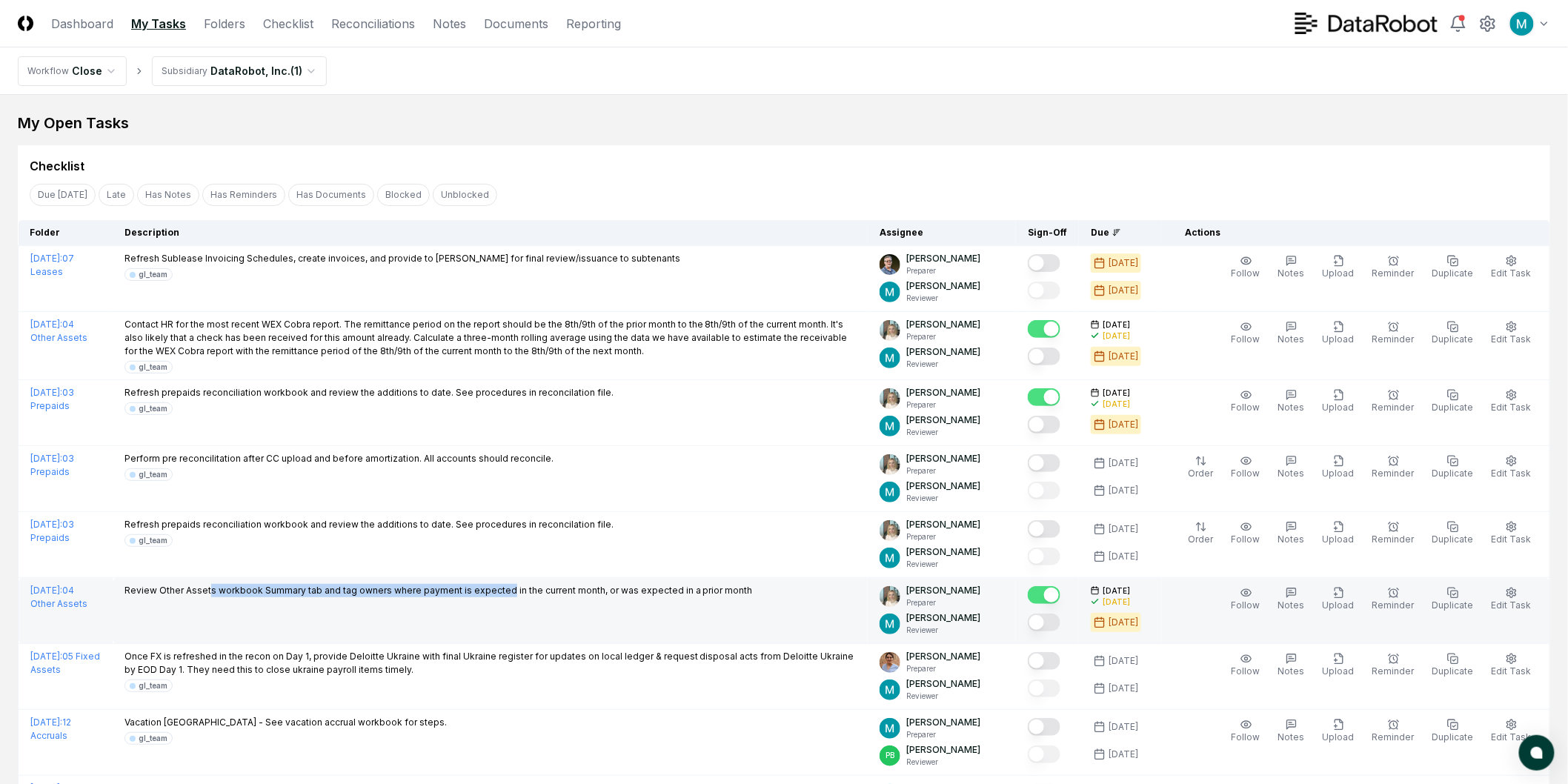
drag, startPoint x: 350, startPoint y: 598, endPoint x: 532, endPoint y: 594, distance: 182.0
click at [529, 595] on p "Review Other Assets workbook Summary tab and tag owners where payment is expect…" at bounding box center [438, 591] width 629 height 14
click at [532, 593] on p "Review Other Assets workbook Summary tab and tag owners where payment is expect…" at bounding box center [438, 591] width 629 height 14
click at [1058, 620] on button "Mark complete" at bounding box center [1044, 622] width 33 height 18
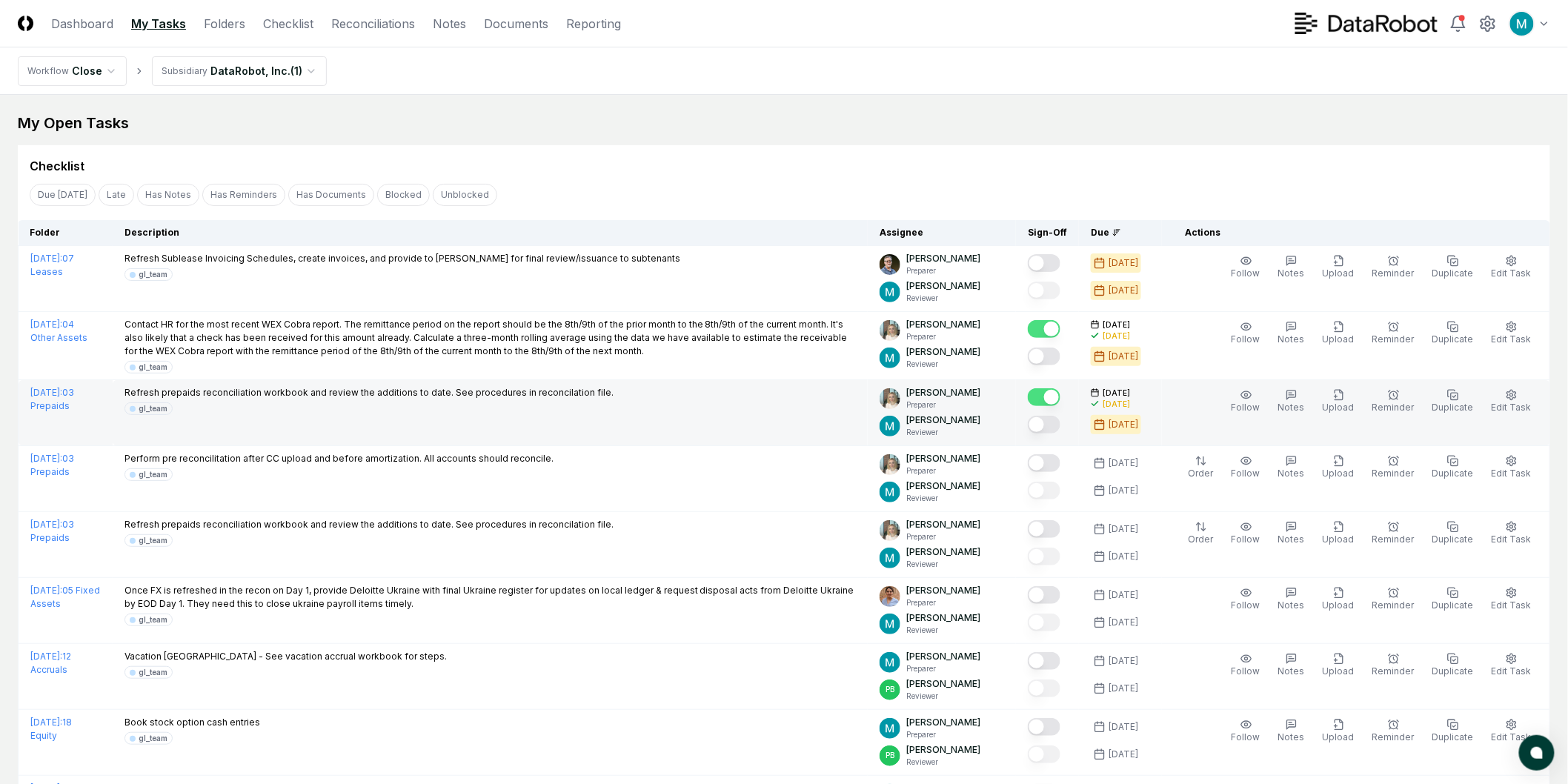
click at [1054, 424] on button "Mark complete" at bounding box center [1044, 425] width 33 height 18
